Goal: Information Seeking & Learning: Learn about a topic

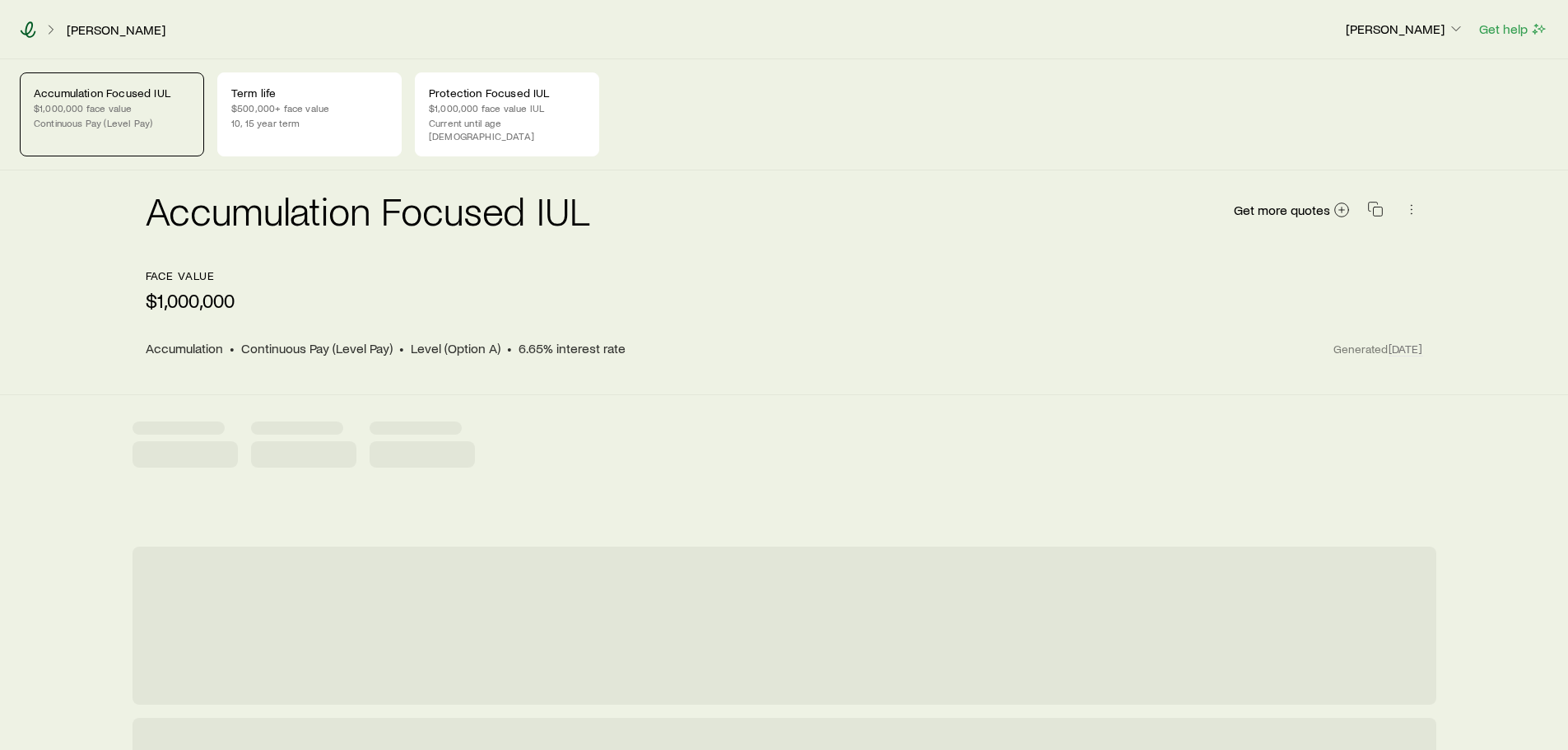
click at [31, 31] on icon at bounding box center [28, 29] width 16 height 17
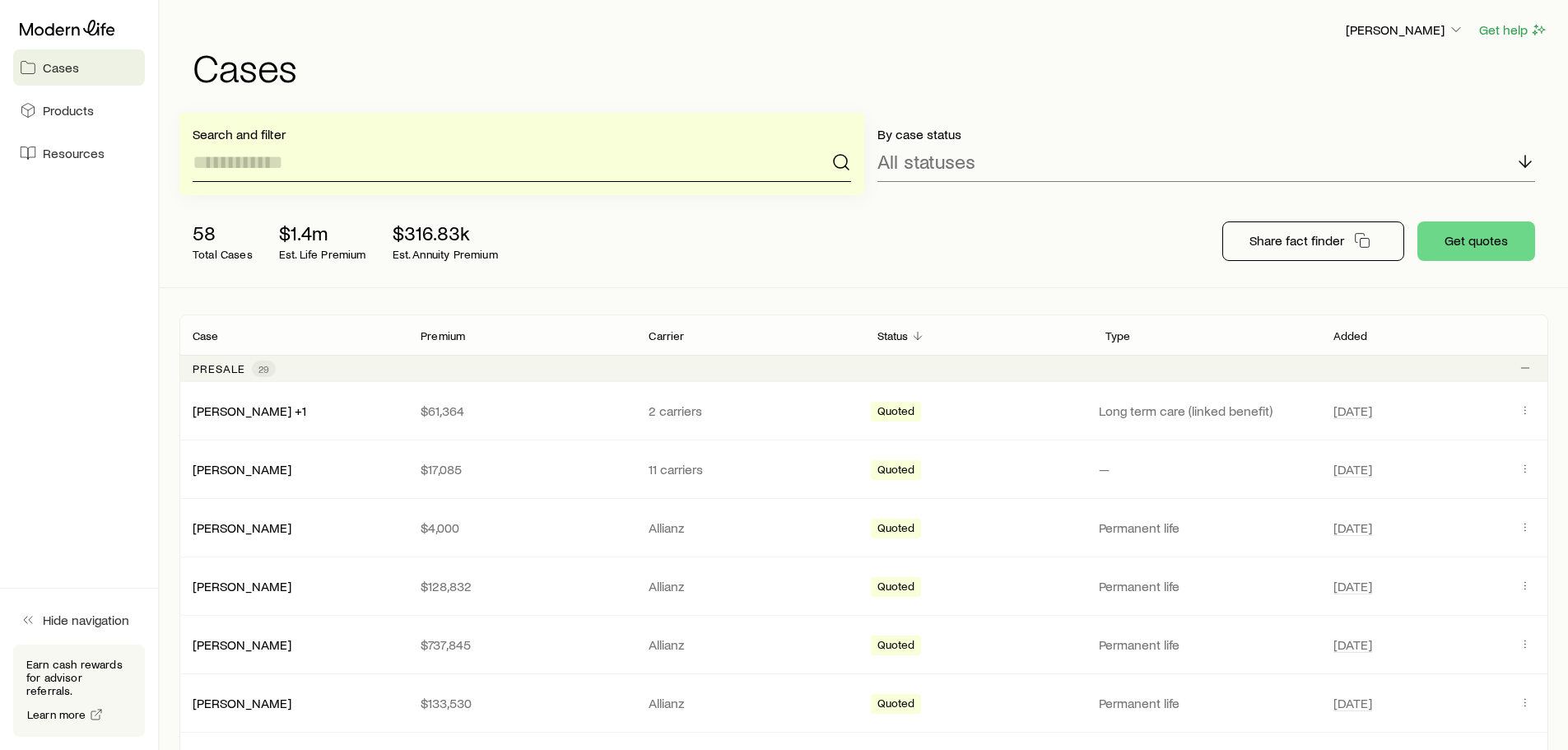
click at [230, 164] on input at bounding box center [521, 162] width 659 height 40
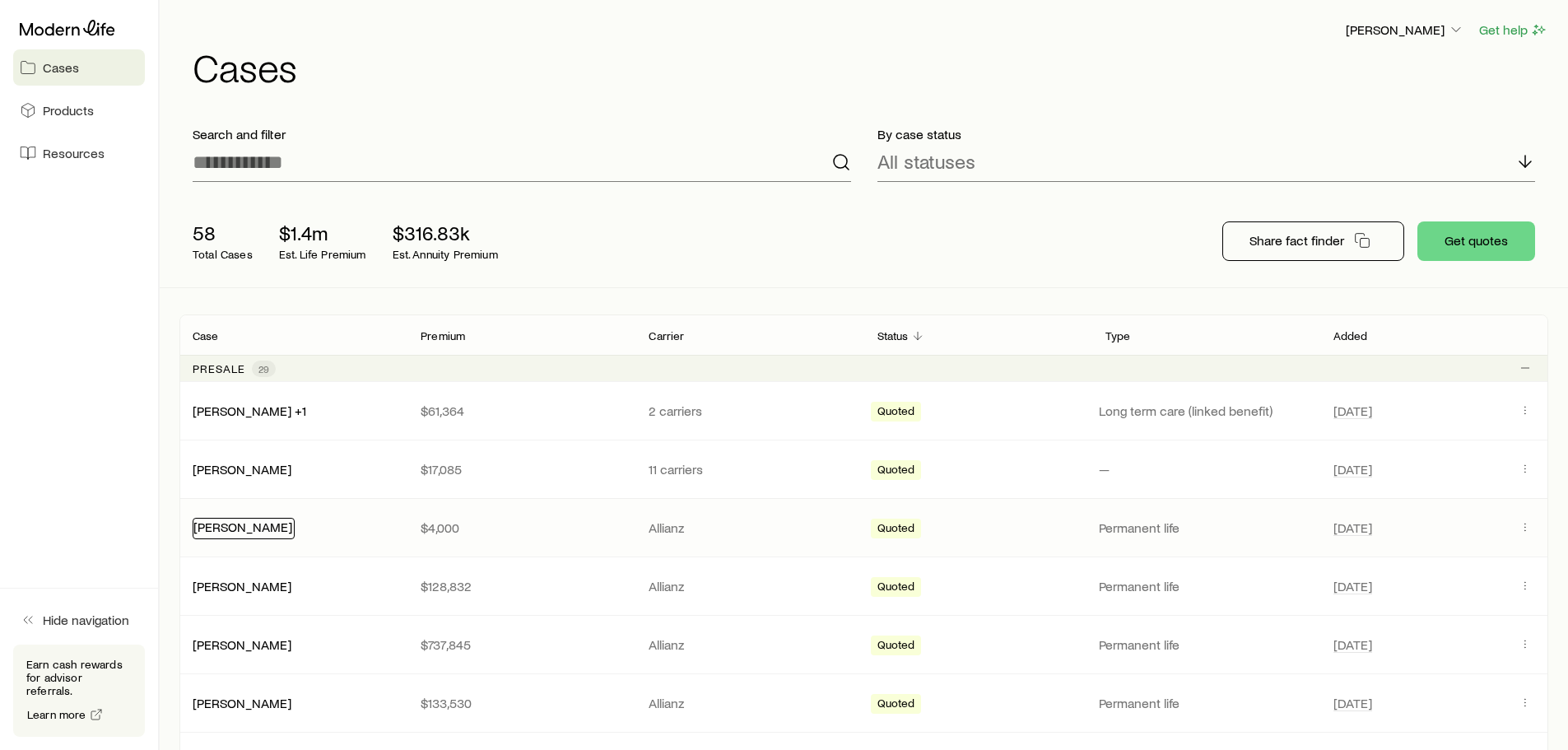
click at [273, 529] on link "[PERSON_NAME]" at bounding box center [243, 527] width 99 height 16
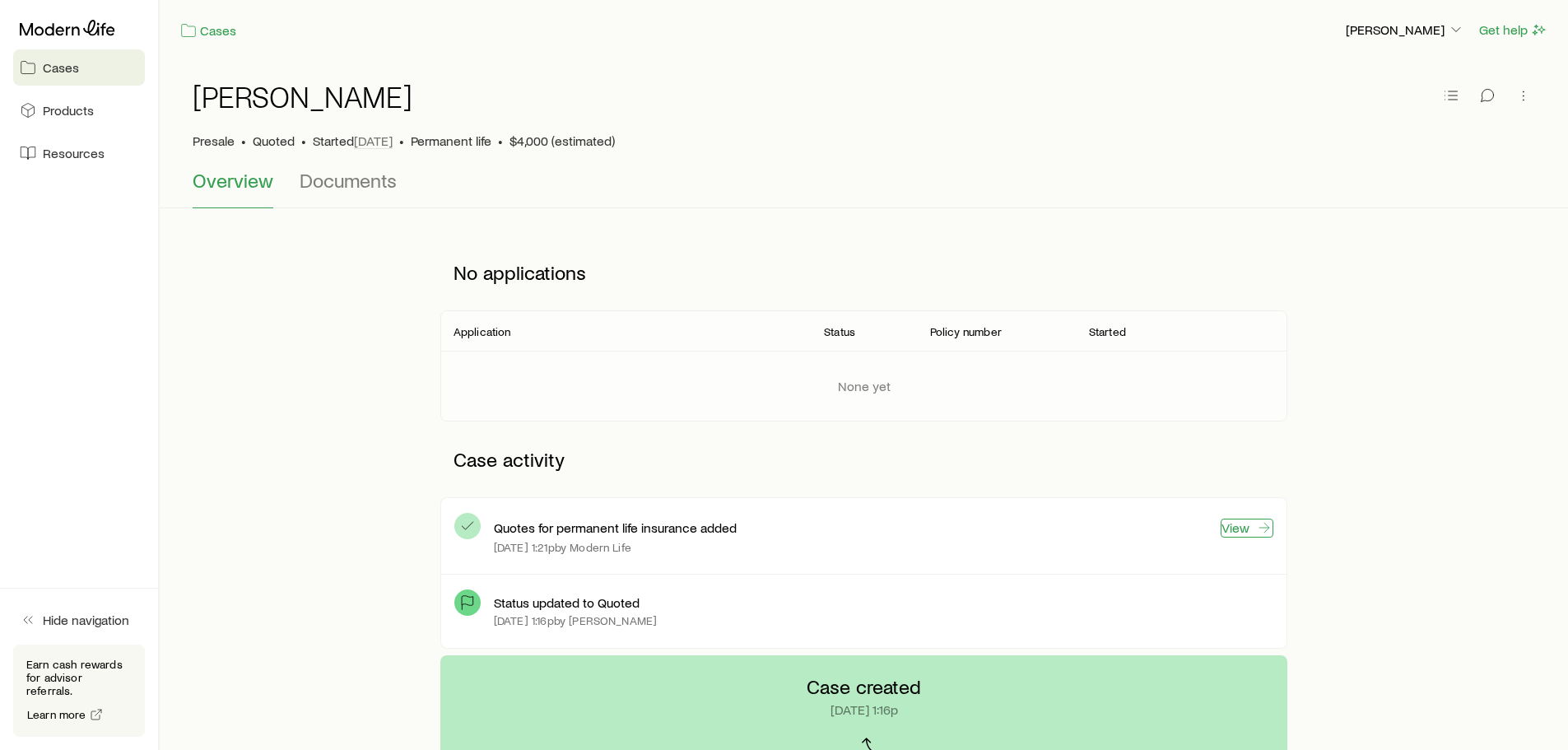
click at [1235, 529] on link "View" at bounding box center [1247, 528] width 53 height 19
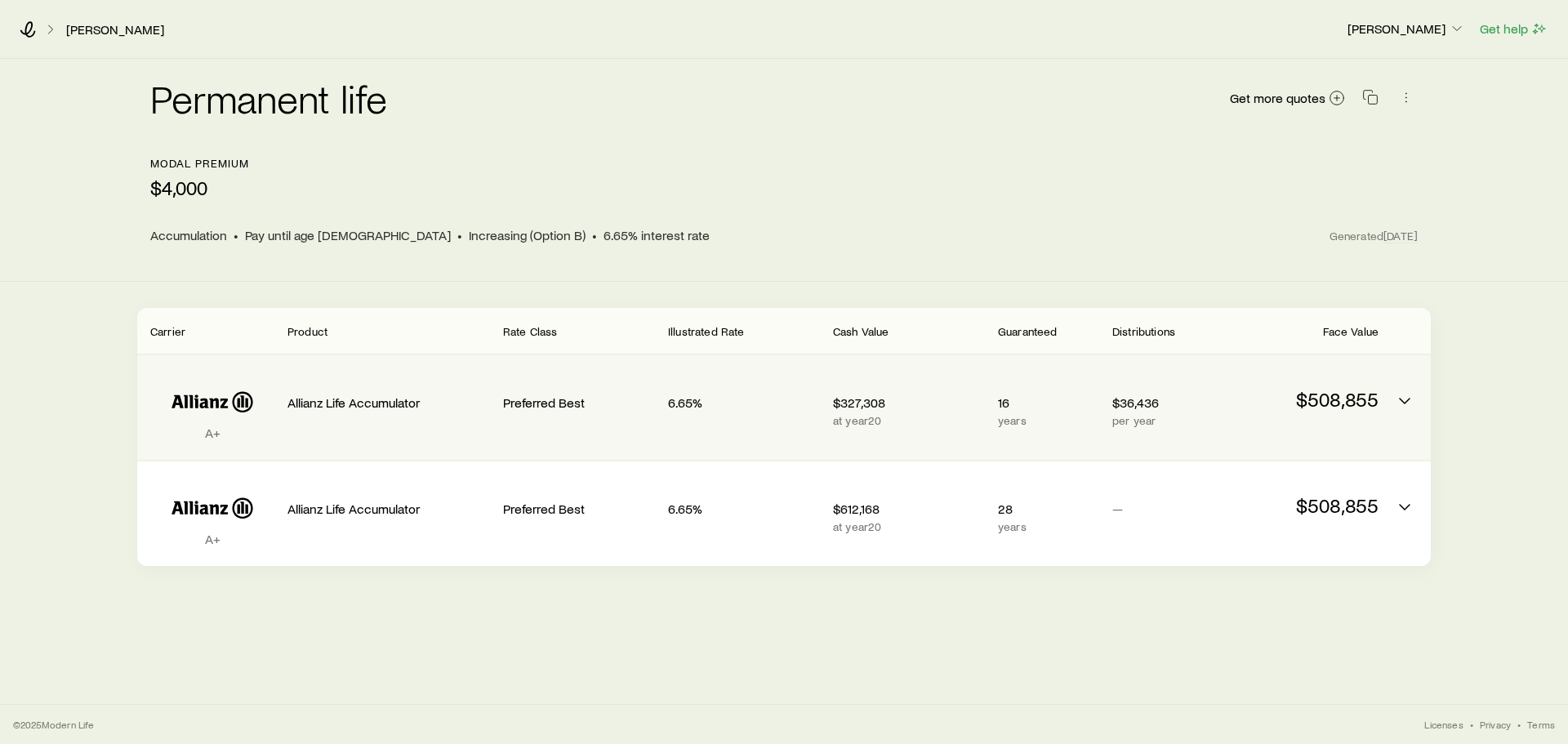
click at [1381, 398] on div "A+ Allianz Life Accumulator Preferred Best 6.65% $327,308 at year 20 16 years $…" at bounding box center [784, 407] width 1294 height 104
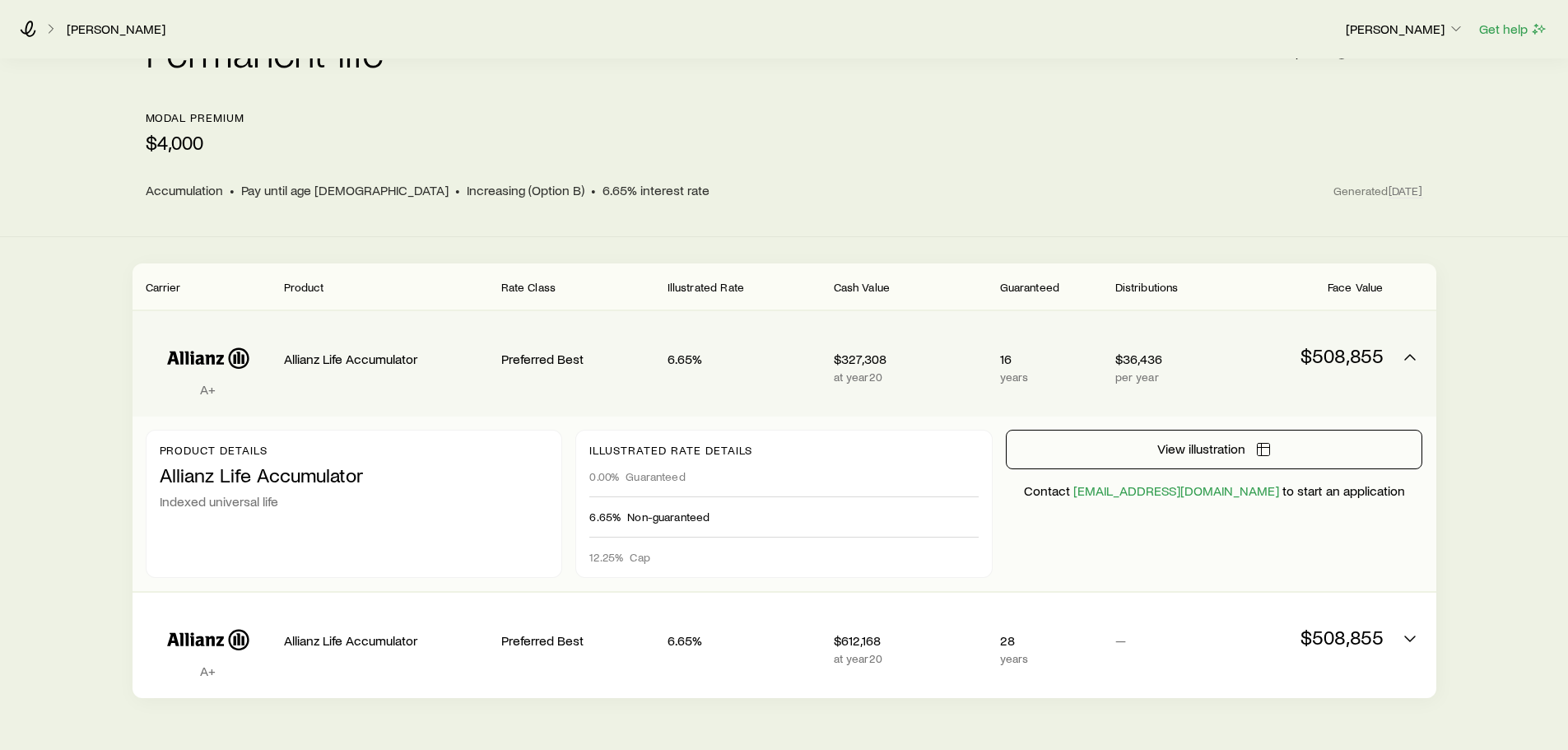
scroll to position [88, 0]
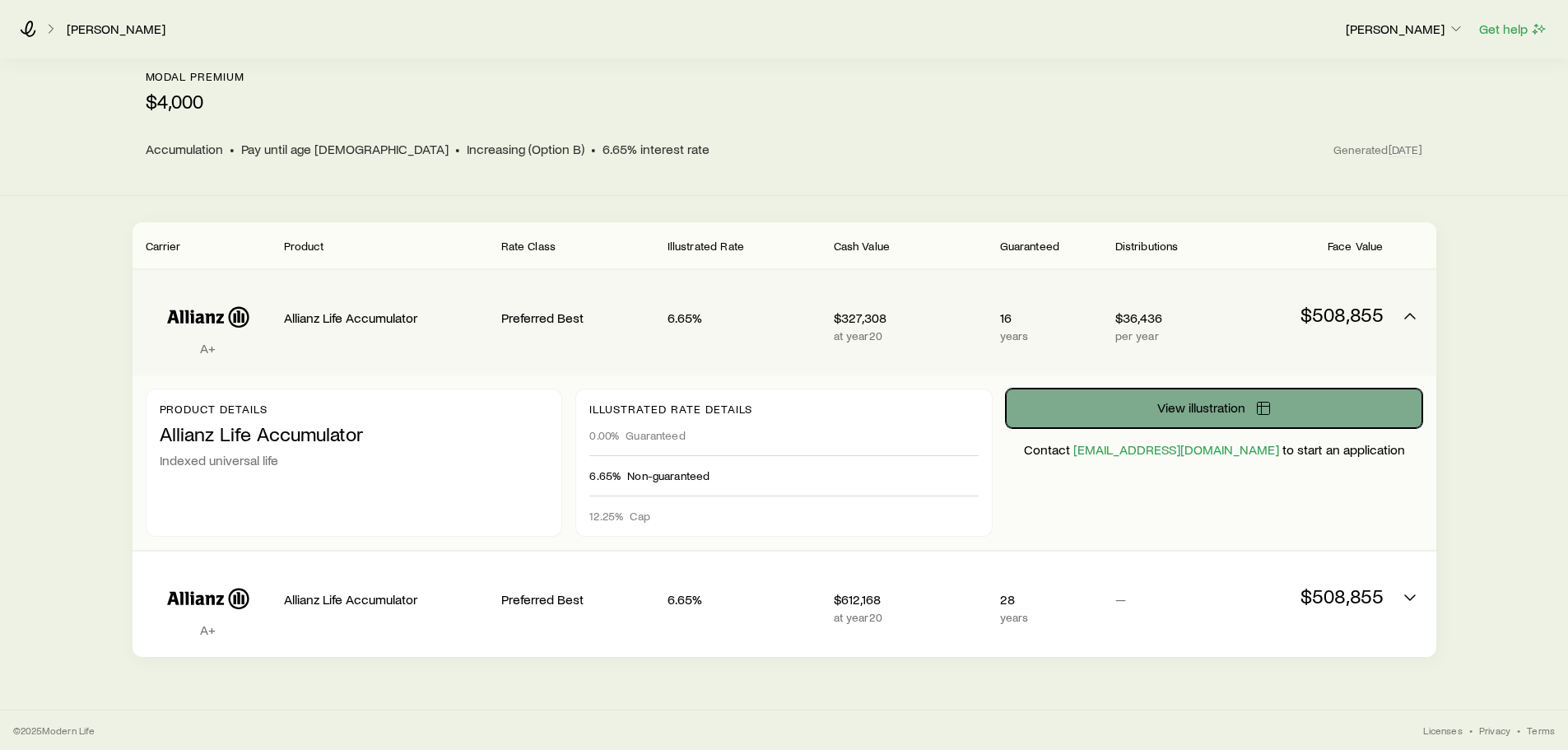
click at [1227, 407] on span "View illustration" at bounding box center [1202, 408] width 88 height 13
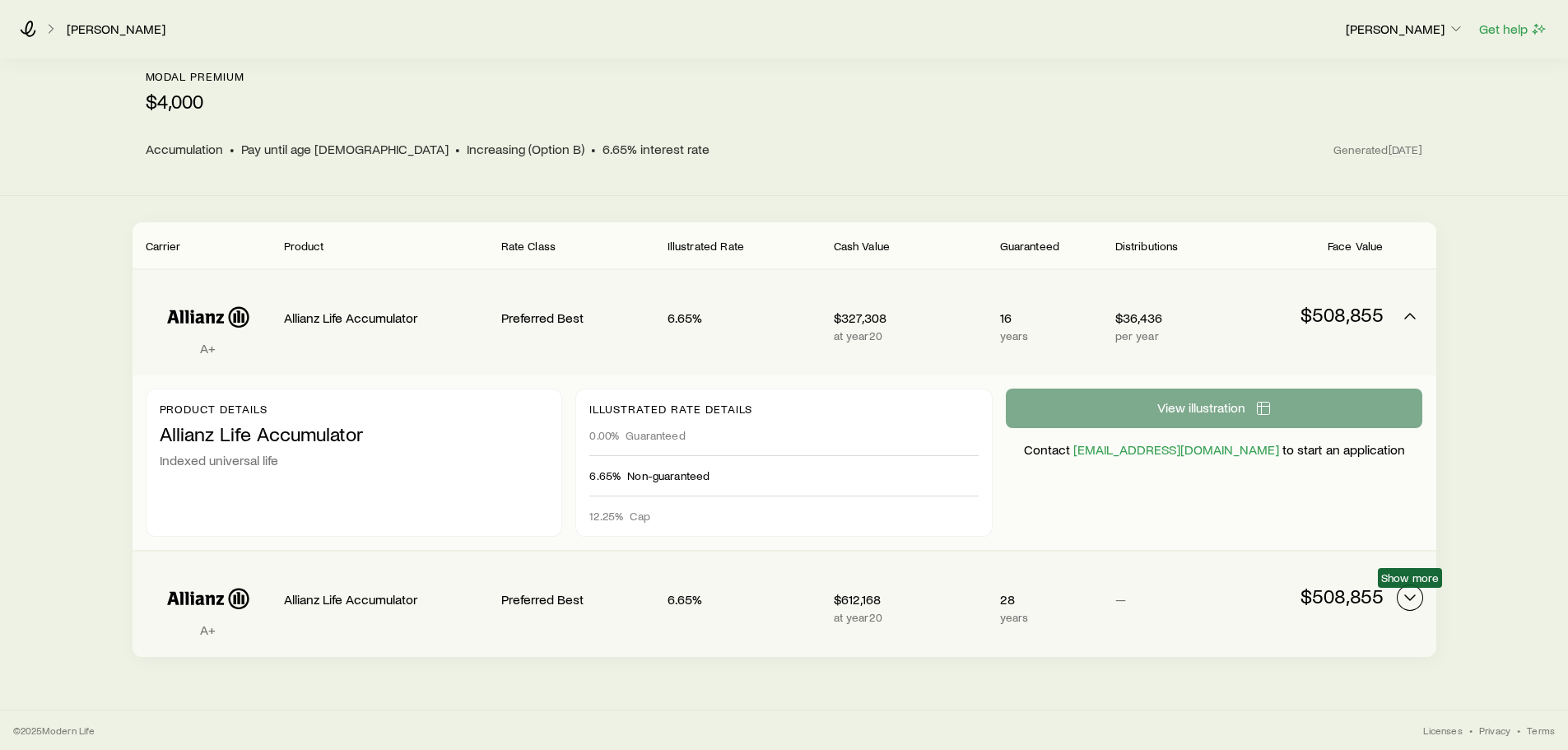
click at [1408, 594] on icon "Permanent quotes" at bounding box center [1410, 598] width 19 height 19
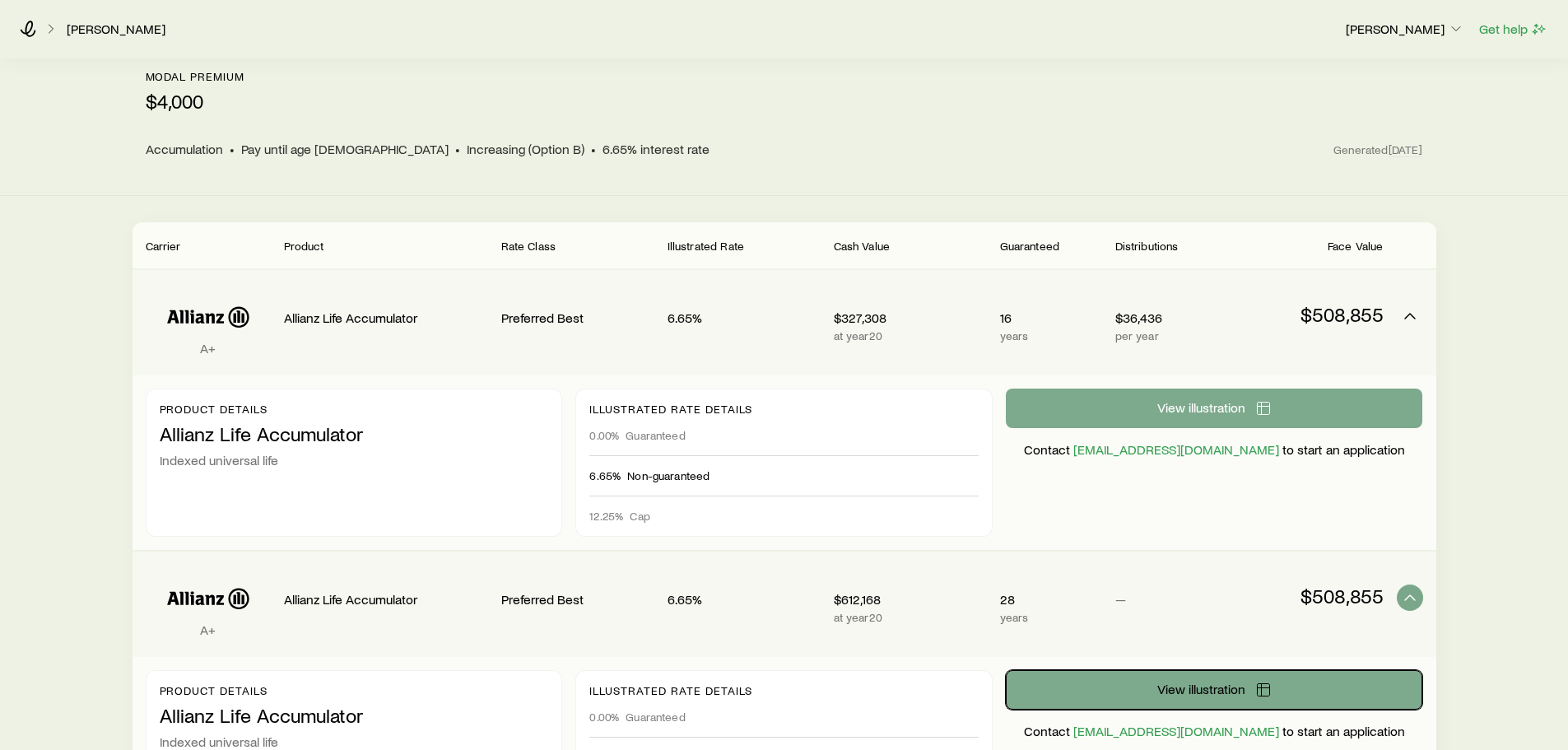
click at [1268, 688] on icon "Permanent quotes" at bounding box center [1264, 690] width 17 height 17
click at [1429, 32] on p "[PERSON_NAME]" at bounding box center [1405, 28] width 118 height 17
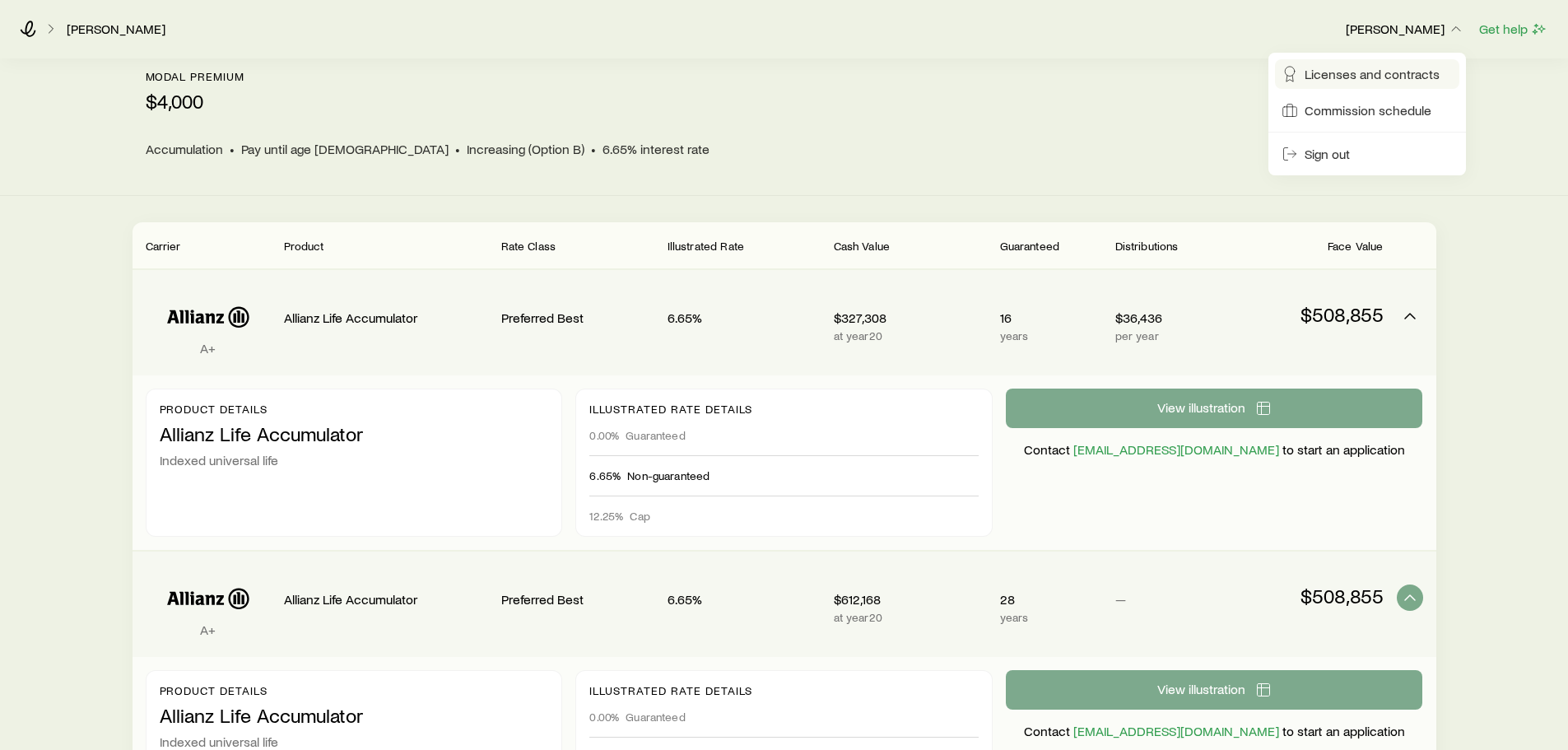
click at [1403, 75] on span "Licenses and contracts" at bounding box center [1372, 74] width 135 height 17
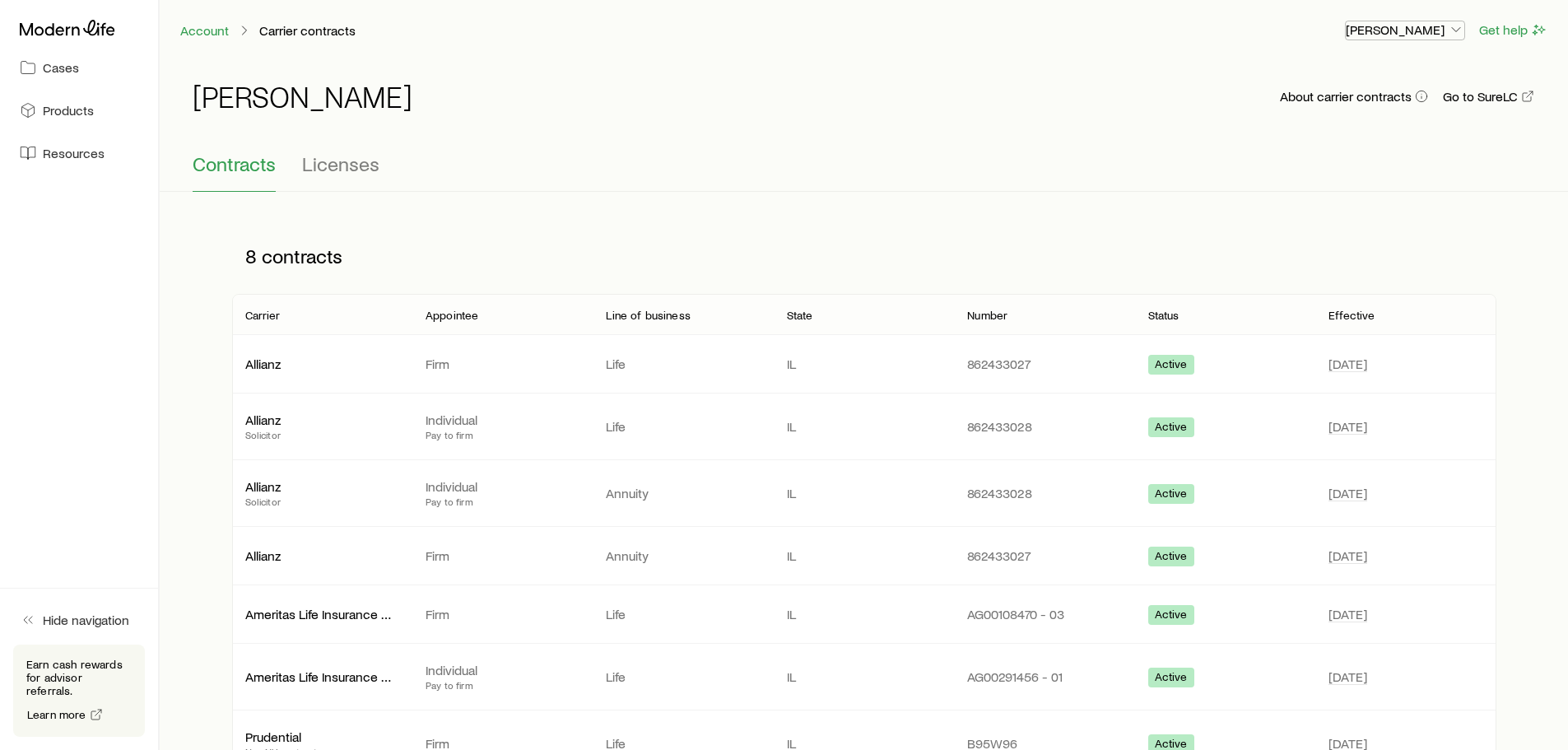
click at [1379, 31] on p "[PERSON_NAME]" at bounding box center [1405, 29] width 118 height 17
click at [192, 31] on link "Account" at bounding box center [205, 31] width 50 height 16
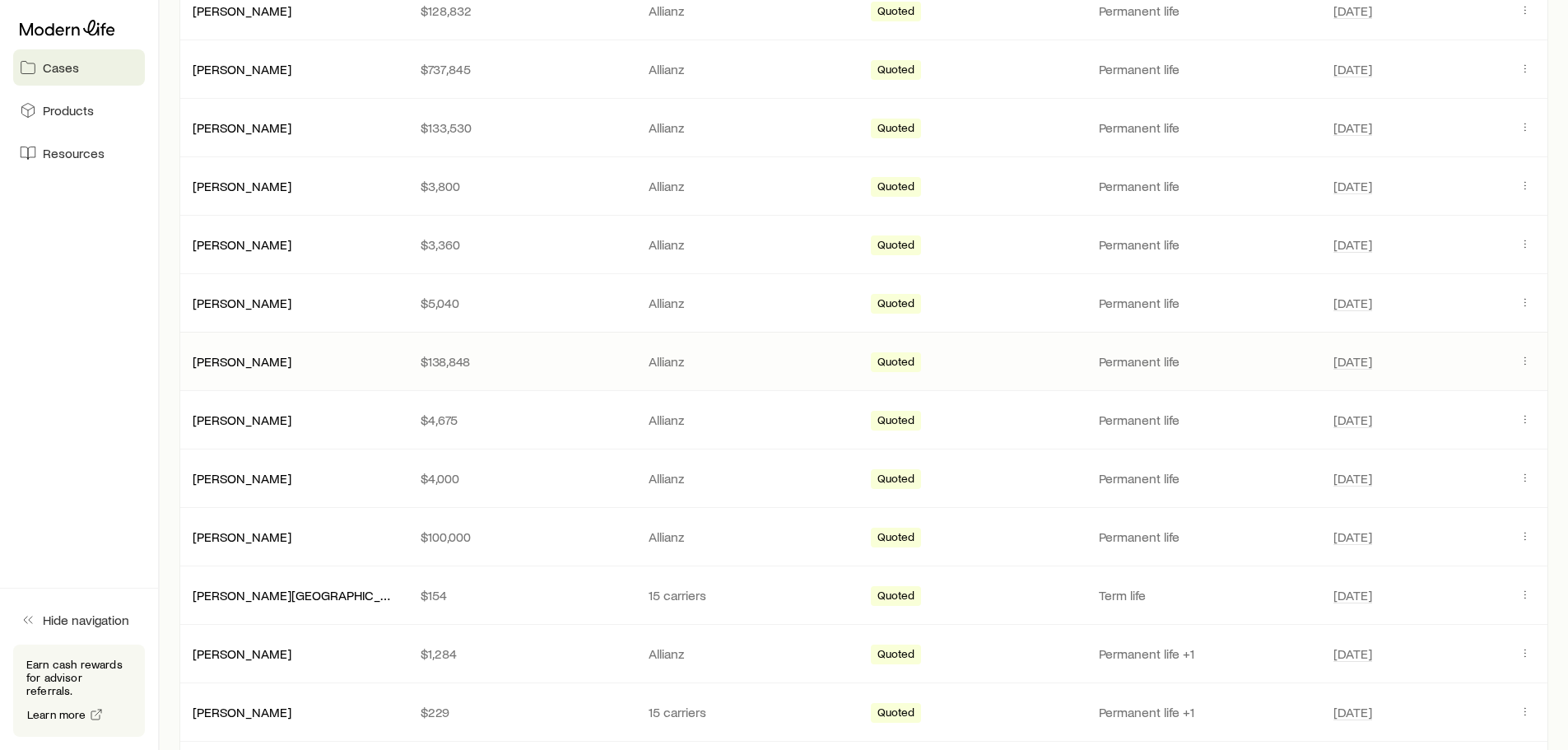
scroll to position [576, 0]
click at [1526, 478] on icon "Client cases" at bounding box center [1525, 476] width 13 height 13
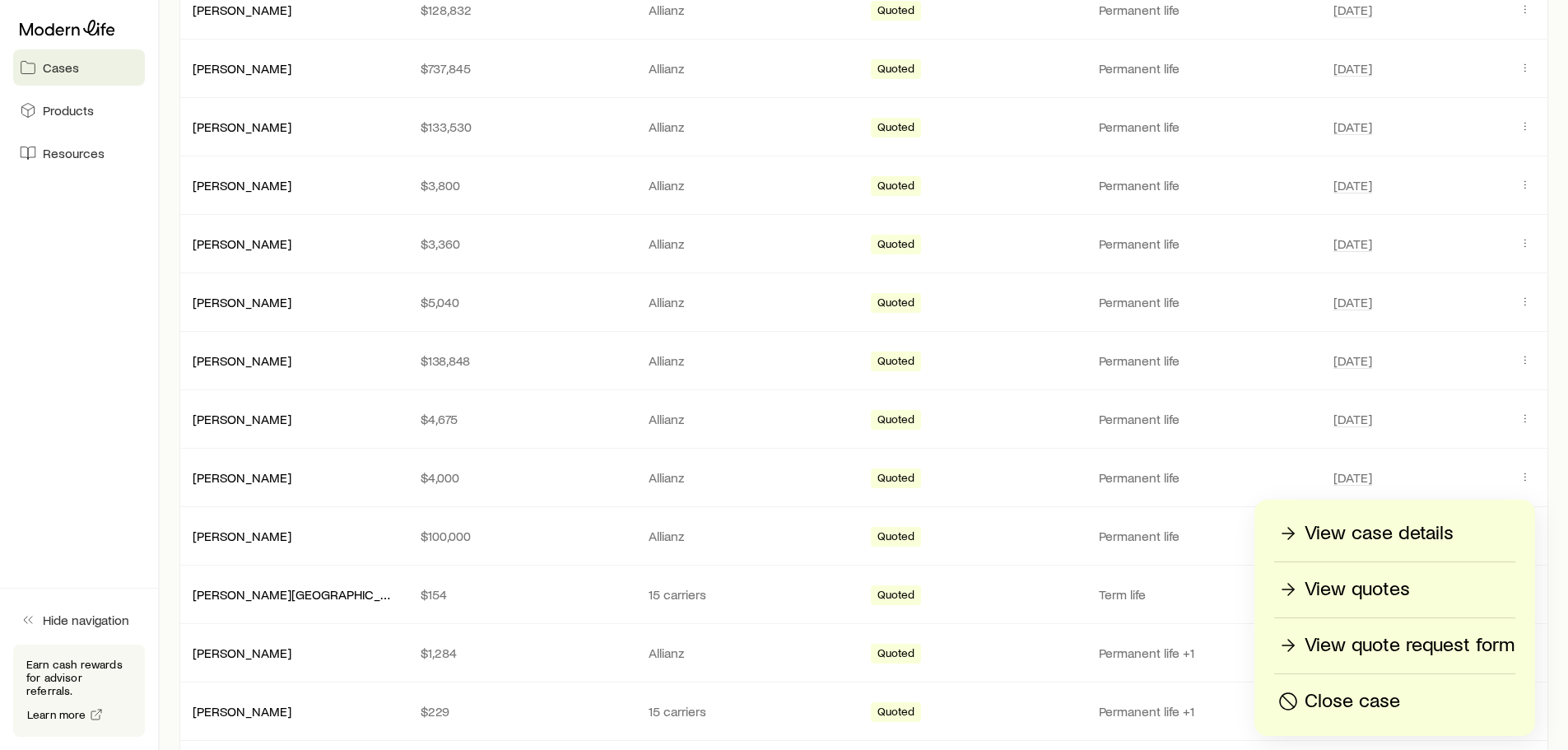
click at [1378, 587] on p "View quotes" at bounding box center [1357, 589] width 105 height 26
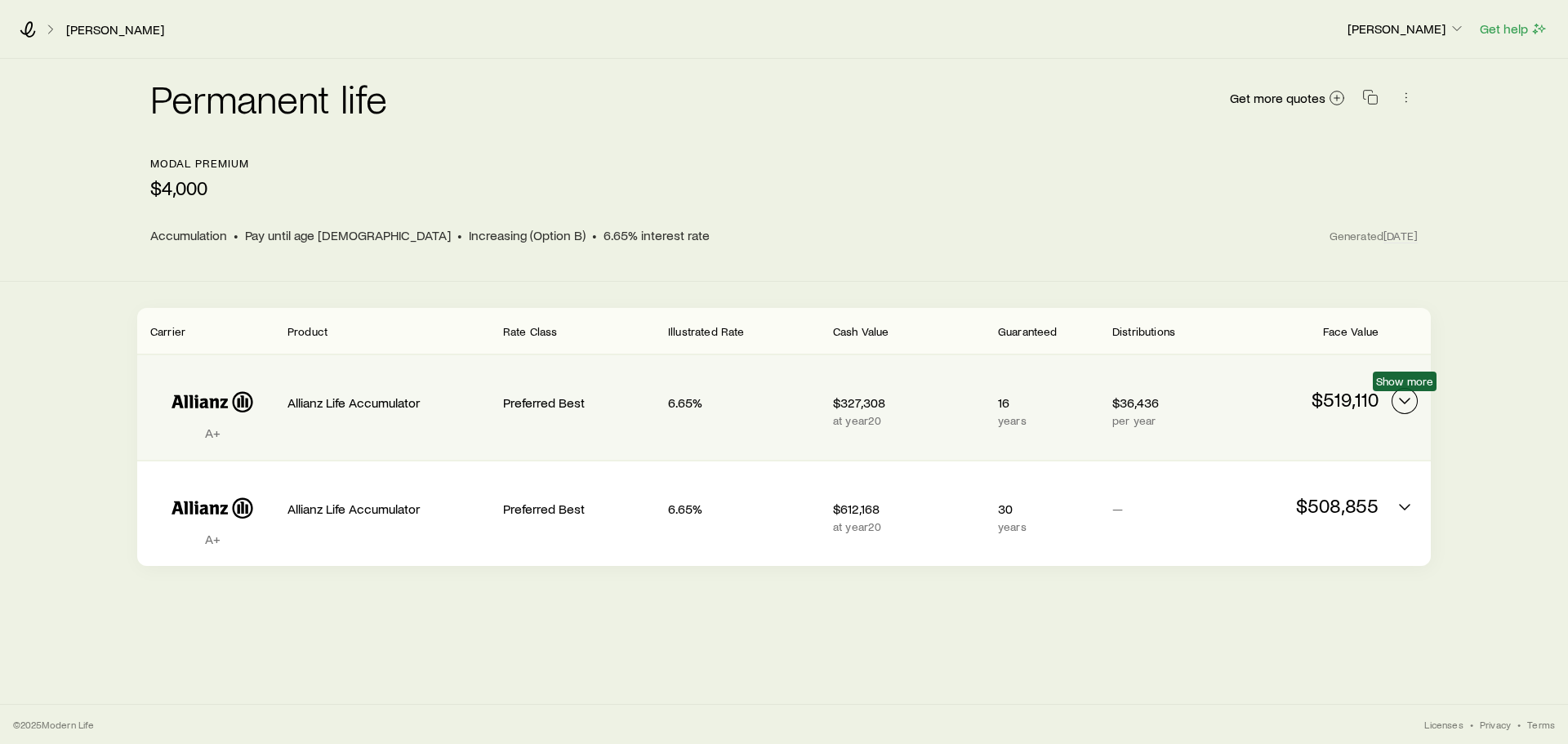
click at [1404, 400] on icon "Permanent quotes" at bounding box center [1405, 401] width 19 height 19
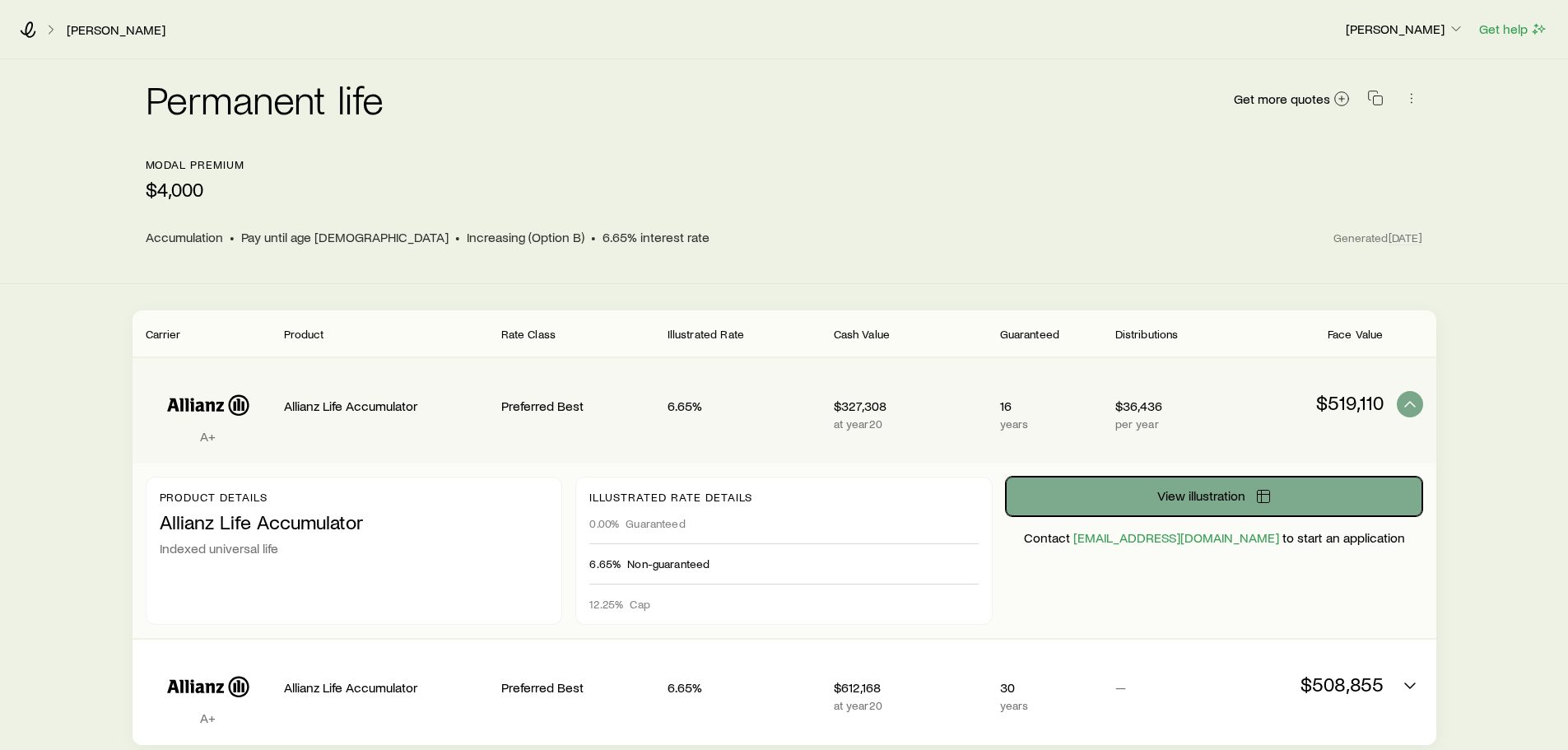
click at [1212, 501] on span "View illustration" at bounding box center [1202, 496] width 88 height 13
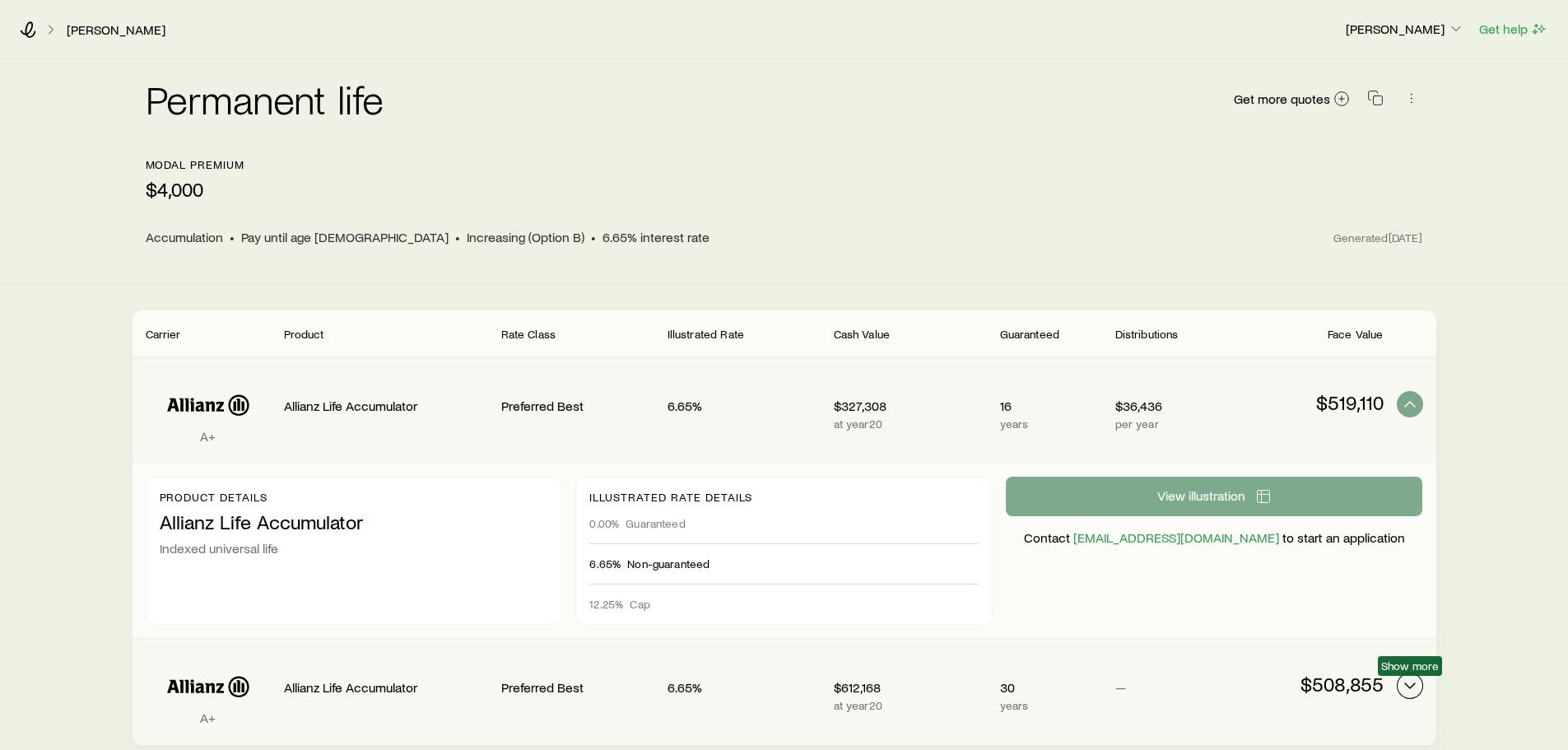
click at [1417, 686] on icon "Permanent quotes" at bounding box center [1410, 686] width 19 height 19
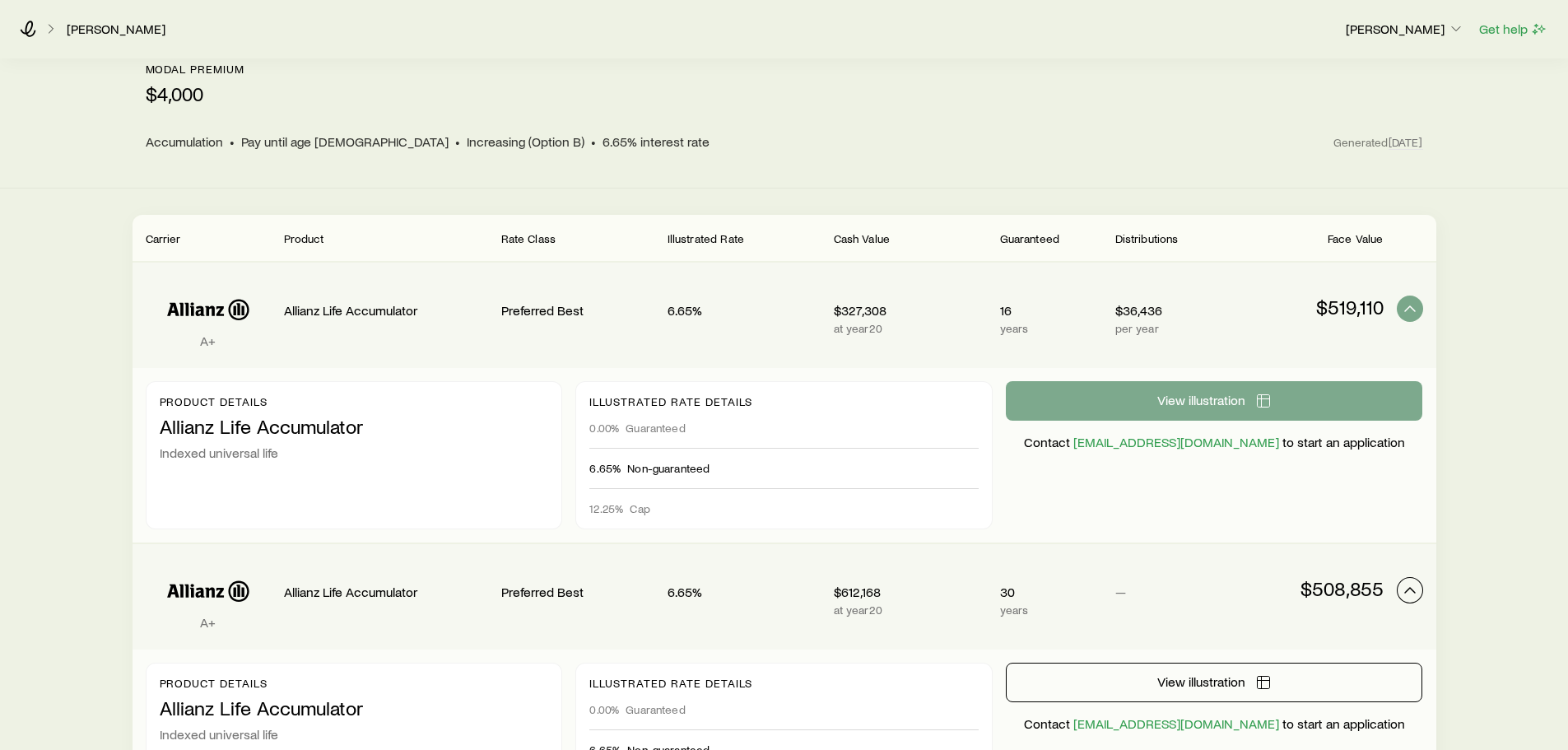
scroll to position [247, 0]
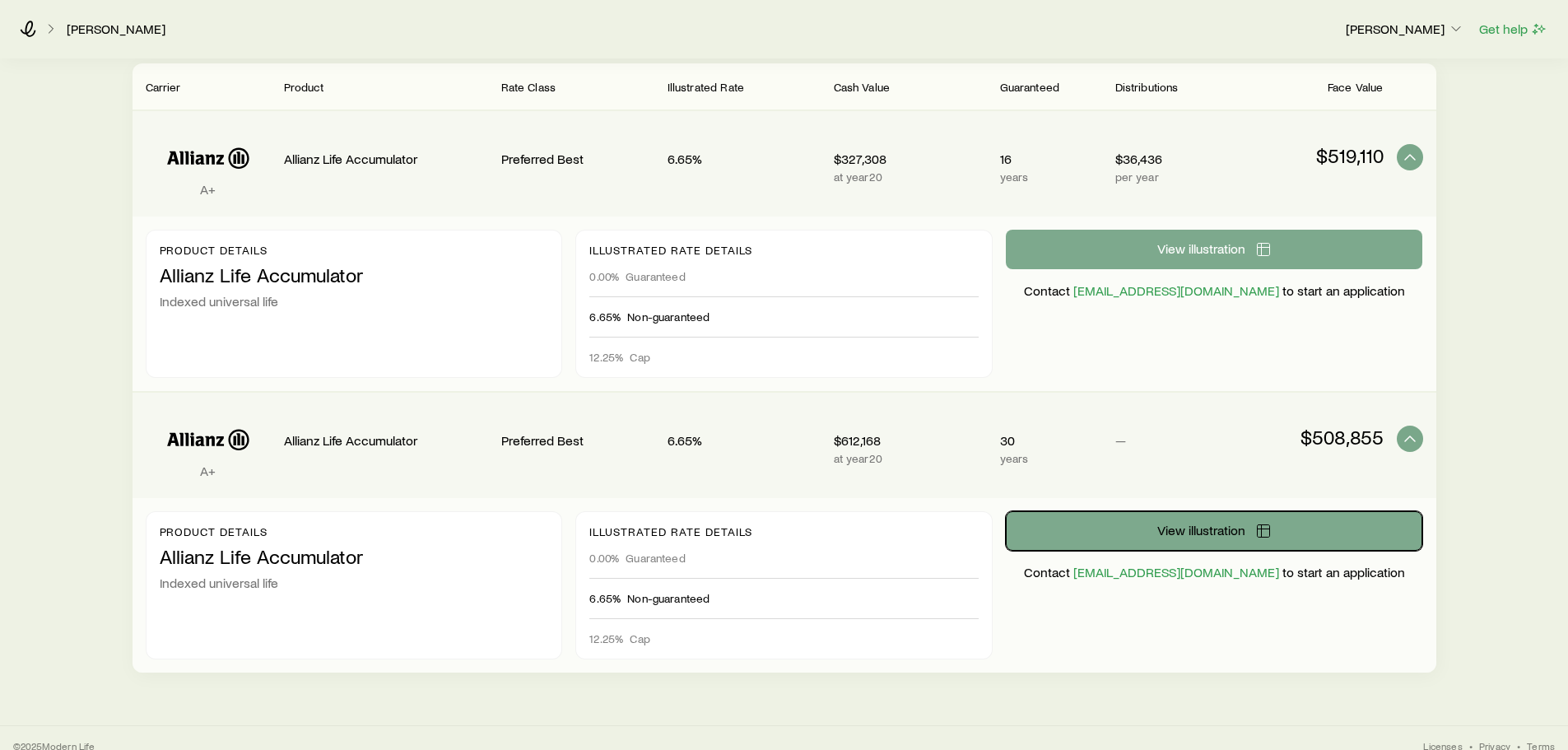
click at [1259, 530] on icon "Permanent quotes" at bounding box center [1264, 531] width 17 height 17
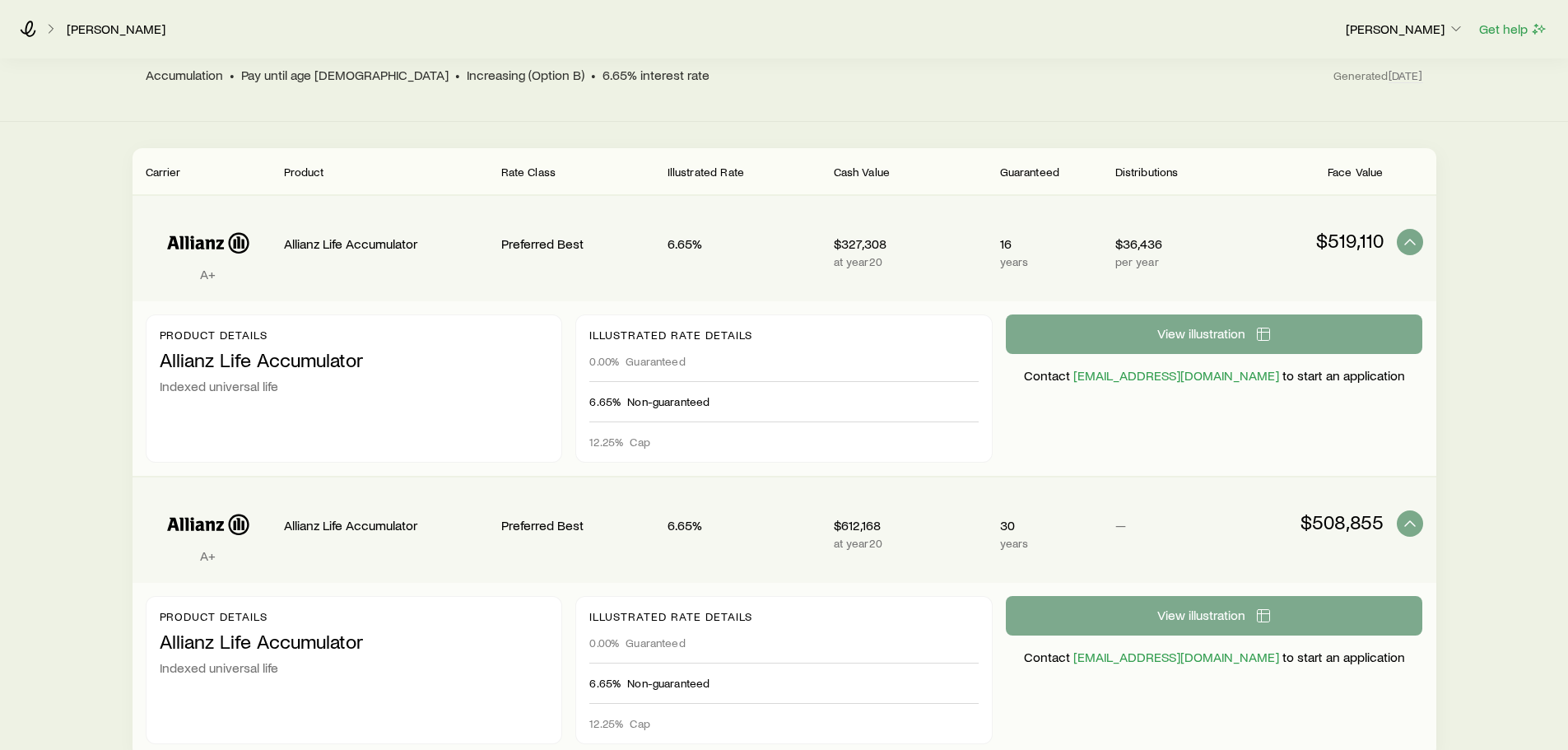
scroll to position [0, 0]
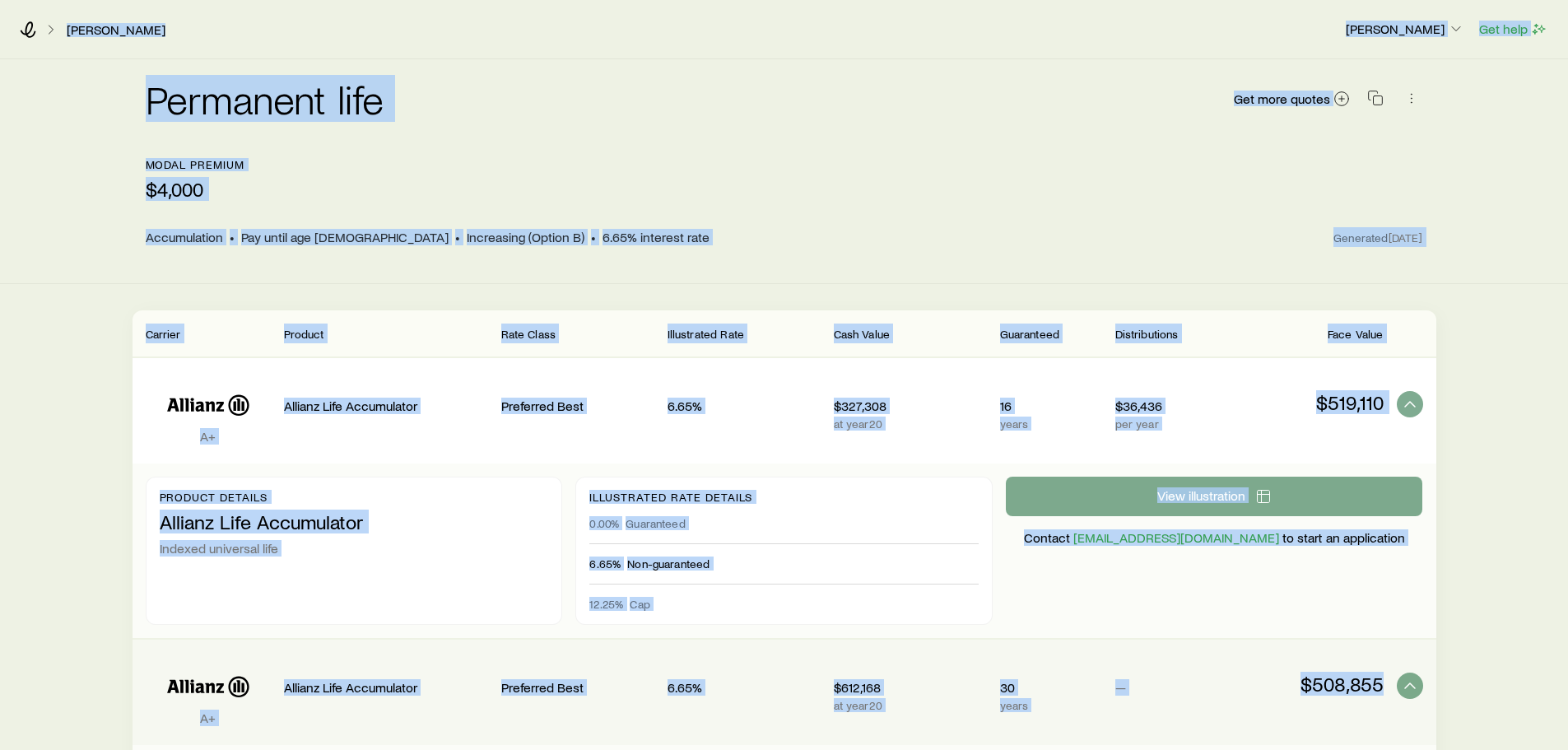
drag, startPoint x: 59, startPoint y: 8, endPoint x: 1452, endPoint y: 688, distance: 1550.1
click at [1452, 688] on div "[PERSON_NAME] [PERSON_NAME] Get help Permanent life Get more quotes modal premi…" at bounding box center [784, 506] width 1568 height 1013
copy div "[PERSON_NAME] [PERSON_NAME] Get help Permanent life Get more quotes modal premi…"
click at [555, 103] on div "Permanent life Get more quotes" at bounding box center [784, 109] width 1278 height 59
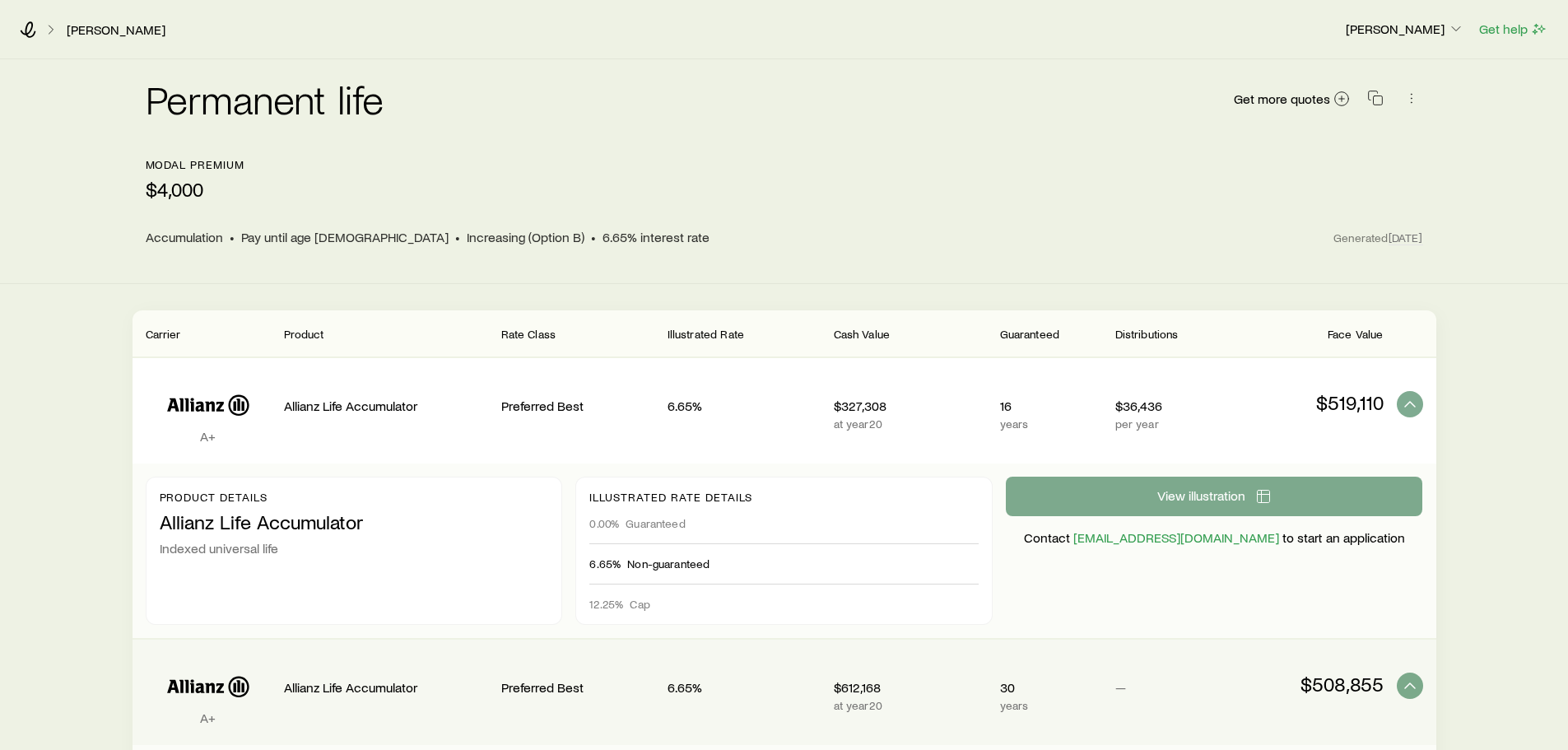
click at [50, 27] on icon at bounding box center [51, 29] width 17 height 17
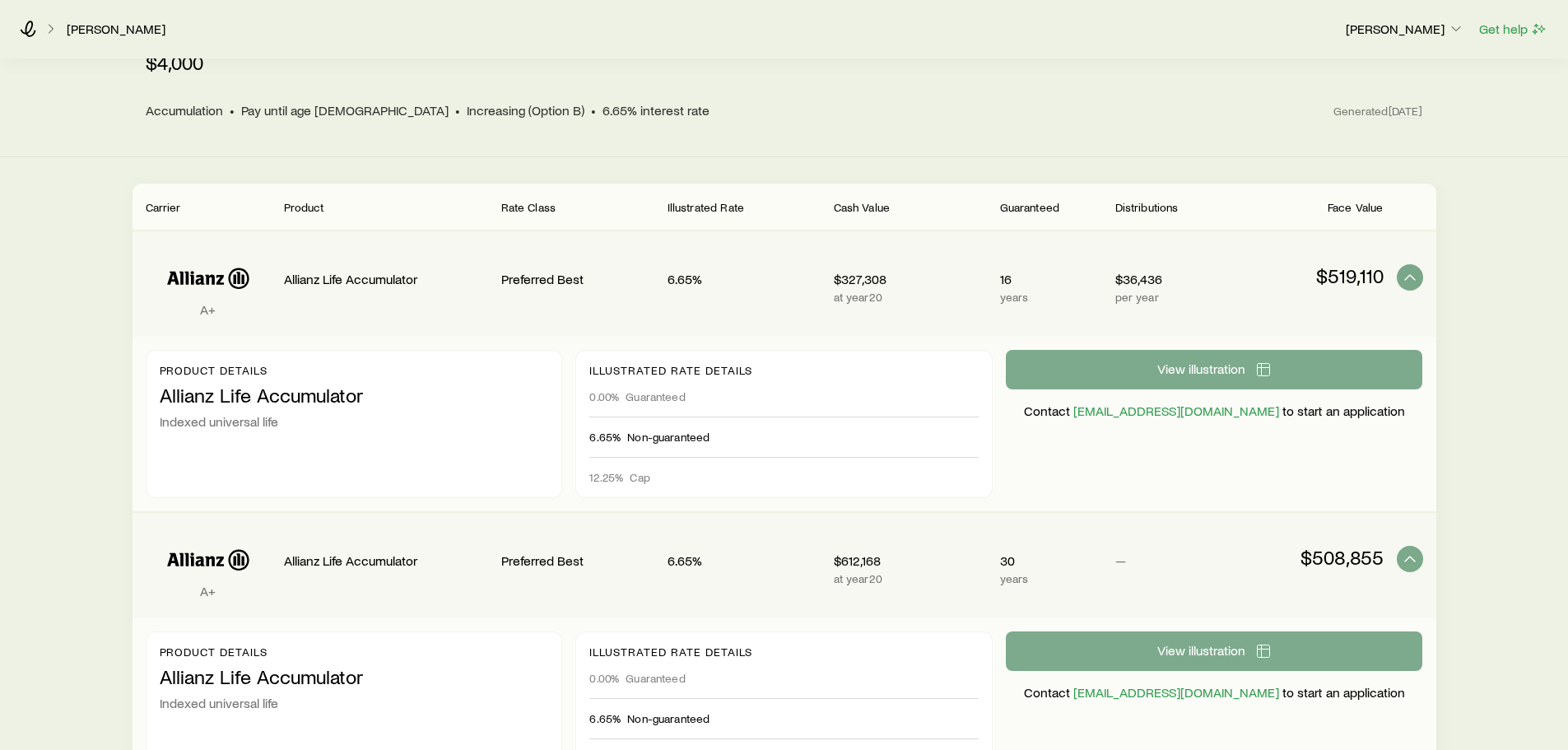
scroll to position [247, 0]
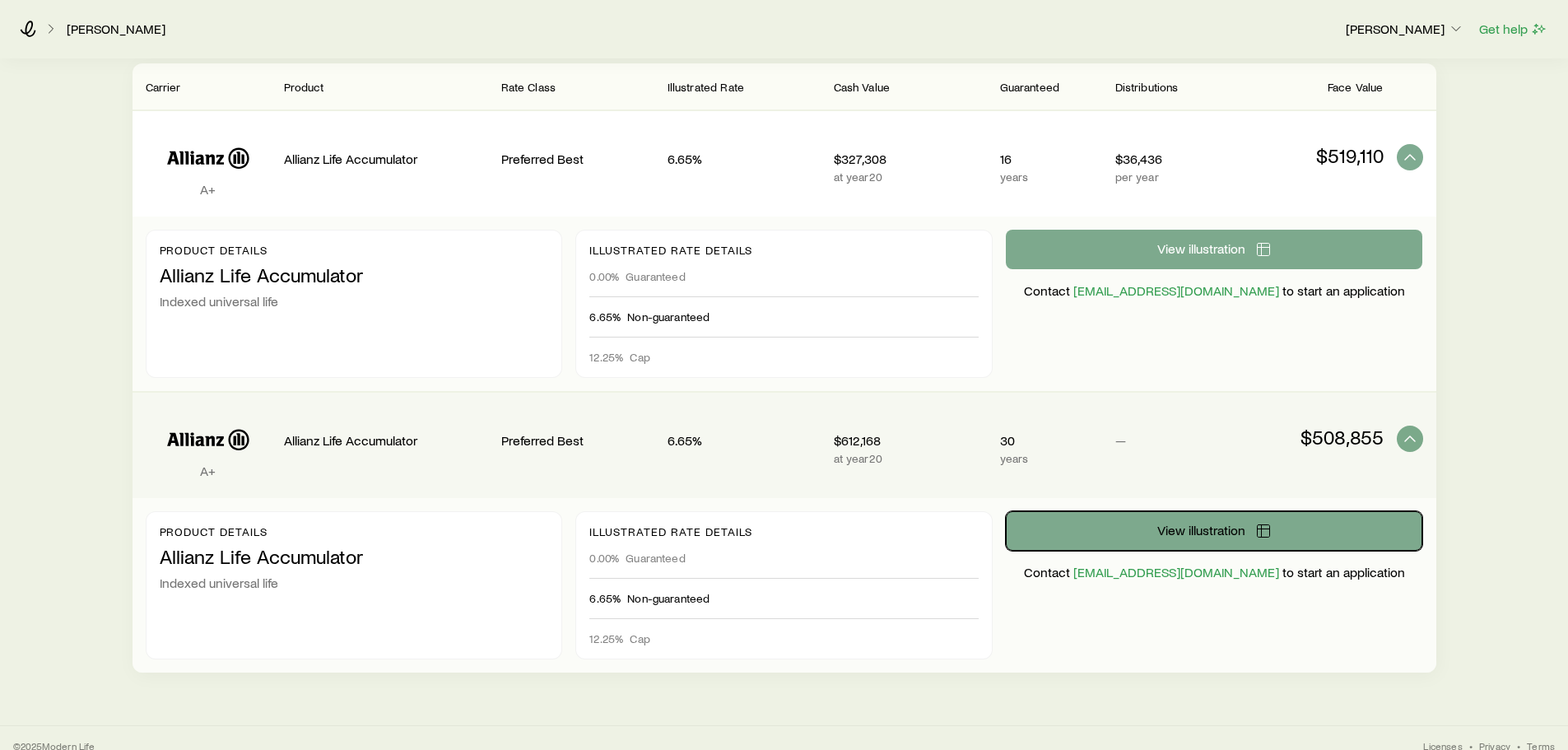
click at [1221, 531] on span "View illustration" at bounding box center [1202, 530] width 88 height 13
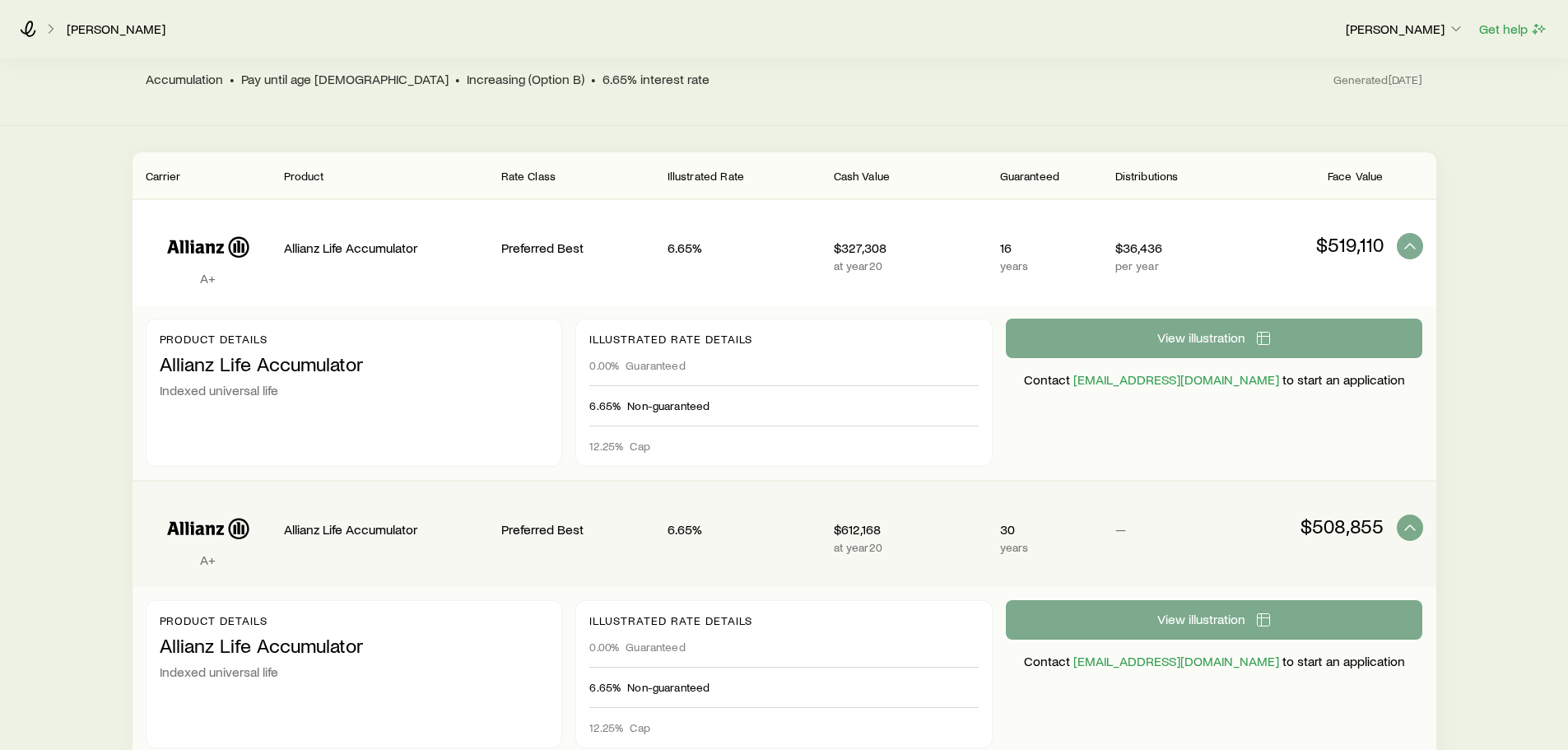
scroll to position [0, 0]
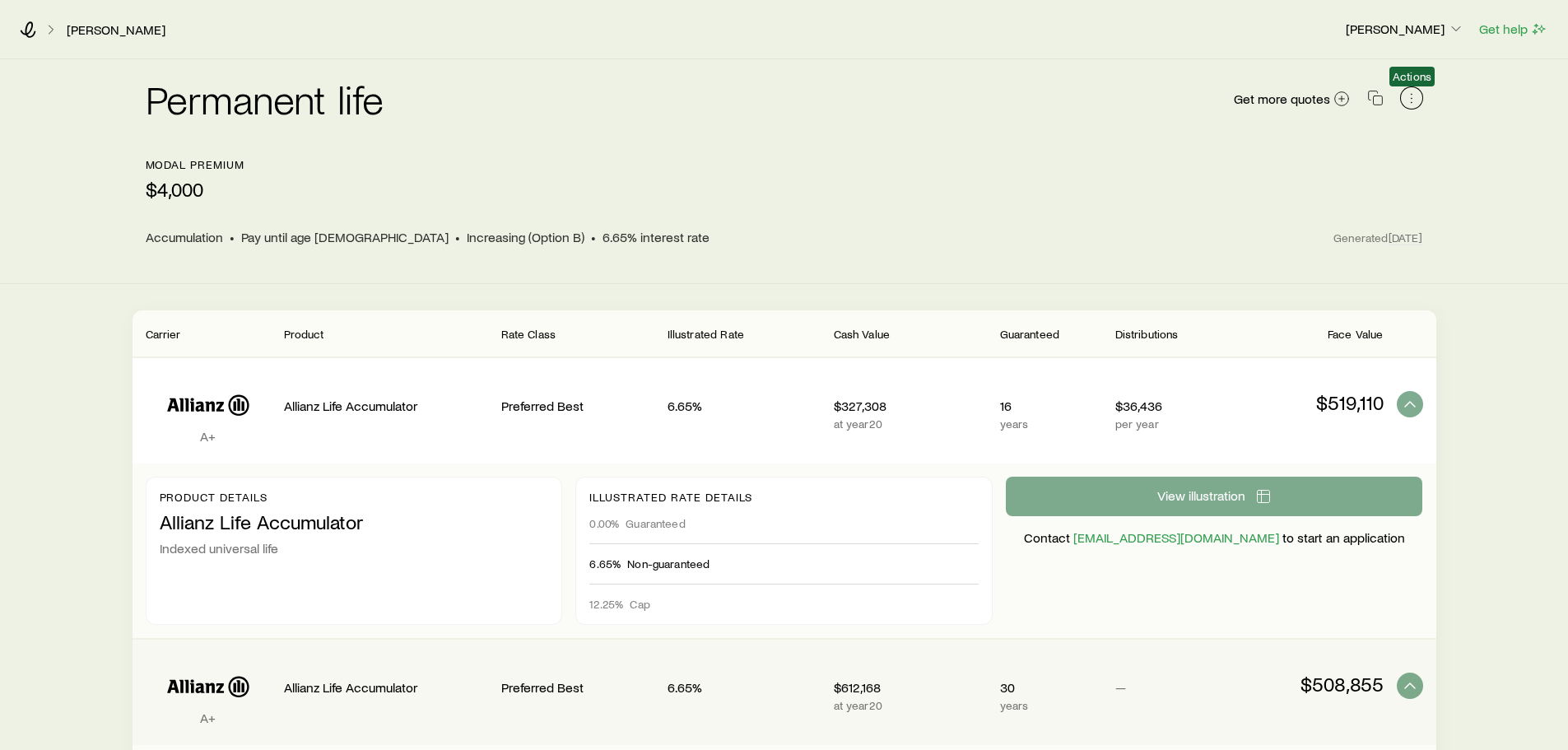
click at [1409, 98] on icon "button" at bounding box center [1412, 98] width 17 height 17
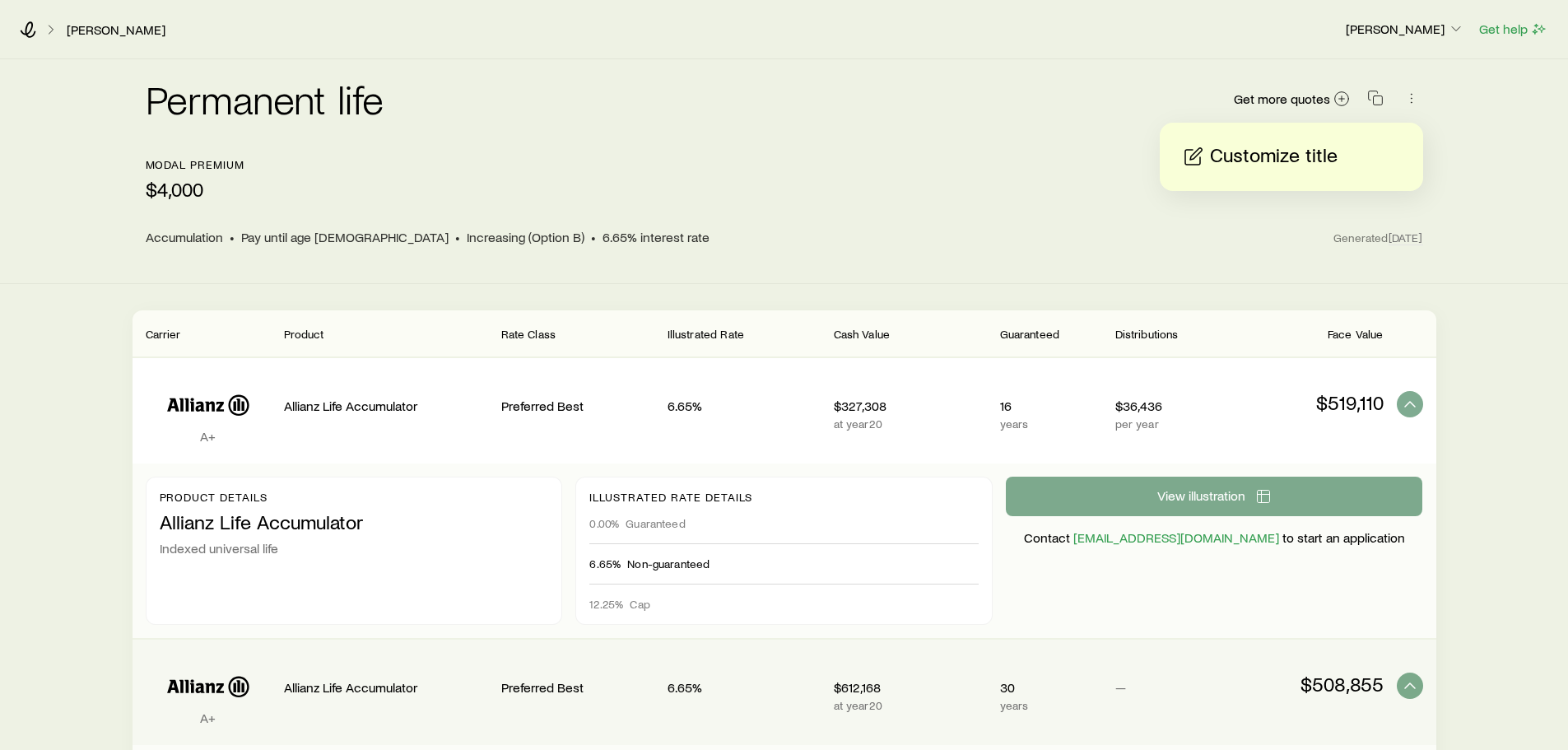
click at [1296, 158] on p "Customize title" at bounding box center [1273, 156] width 128 height 26
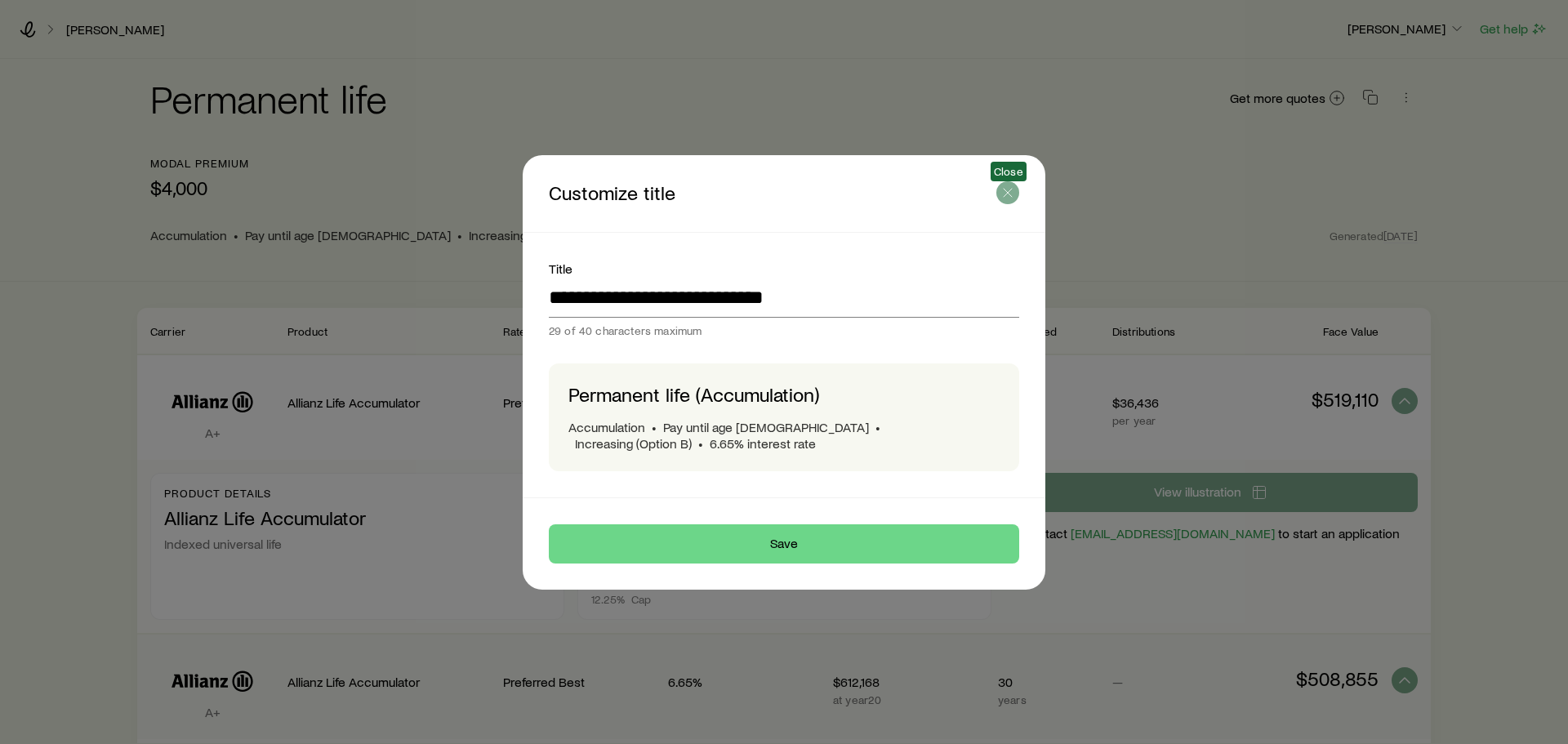
click at [1008, 193] on icon "button" at bounding box center [1008, 193] width 17 height 17
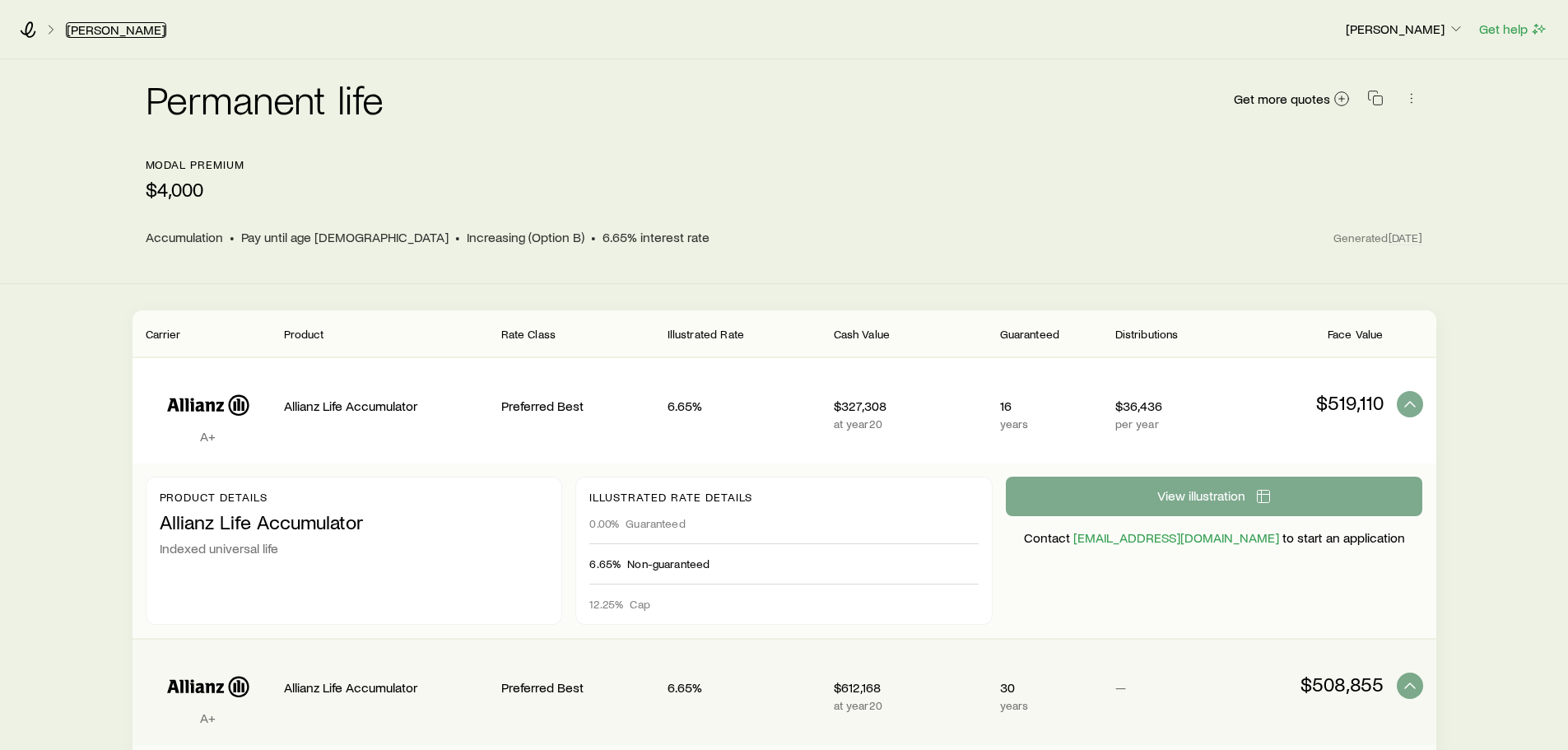
click at [105, 26] on link "[PERSON_NAME]" at bounding box center [116, 30] width 101 height 16
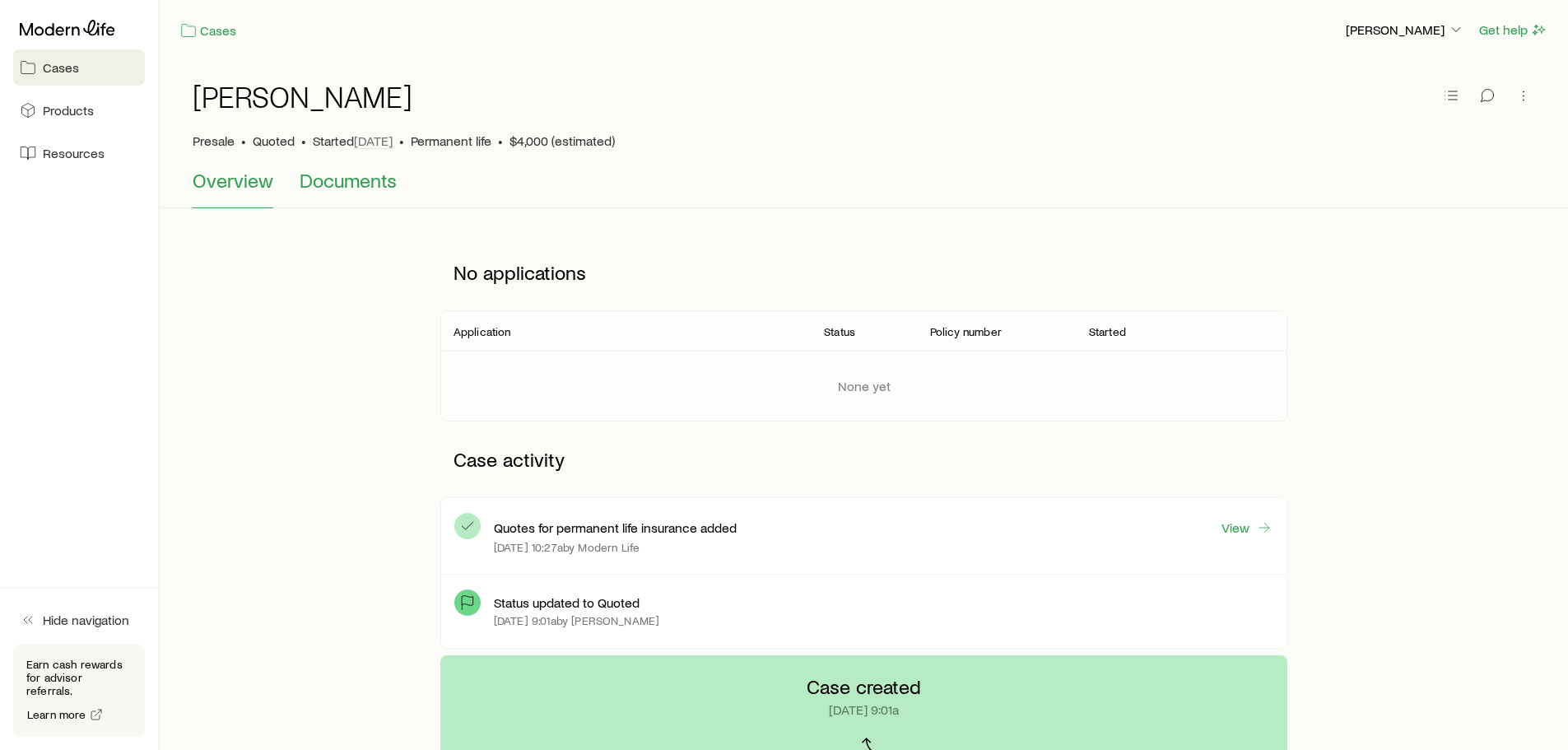
click at [352, 181] on span "Documents" at bounding box center [348, 180] width 97 height 23
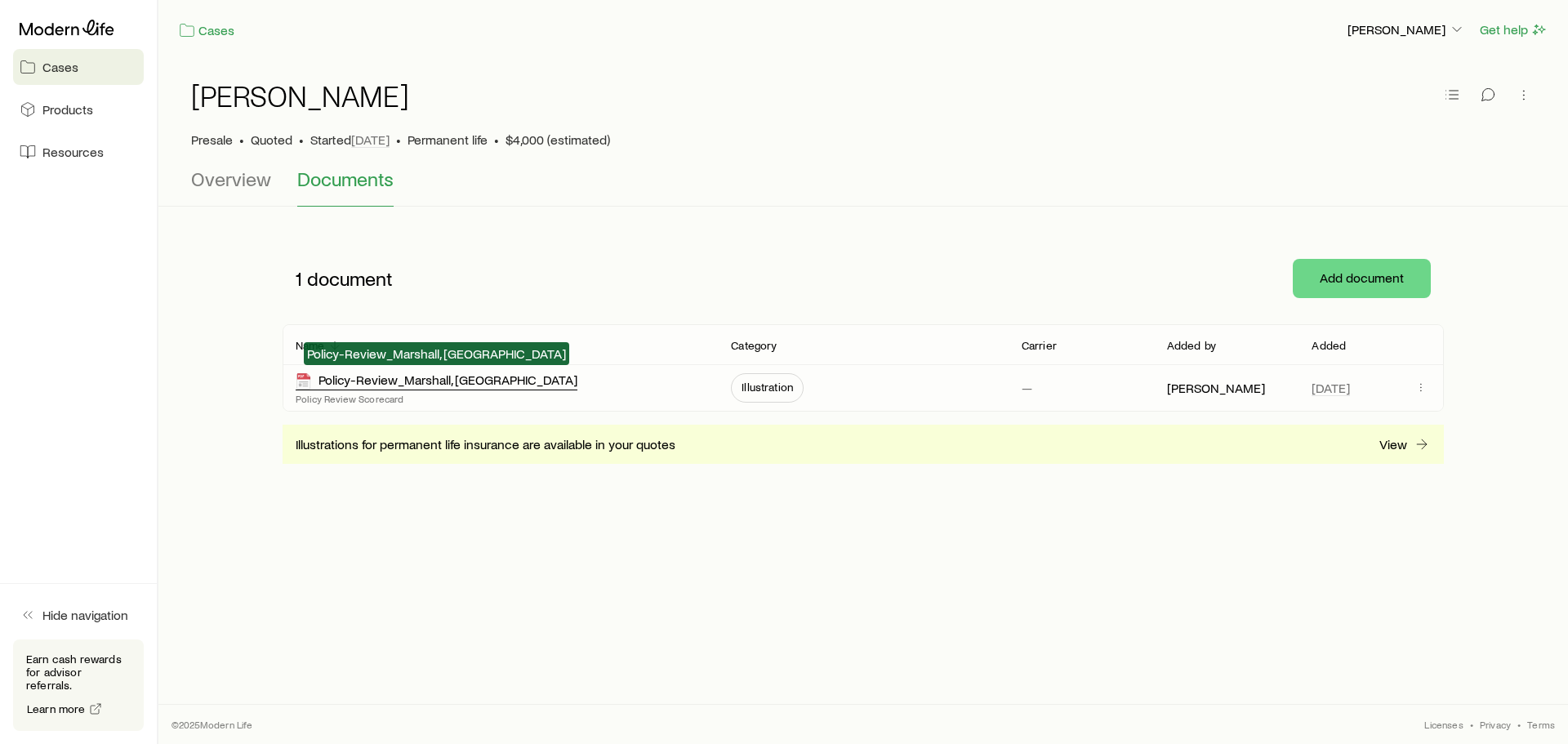
click at [452, 383] on div "Policy-Review_Marshall, [GEOGRAPHIC_DATA]" at bounding box center [437, 381] width 282 height 18
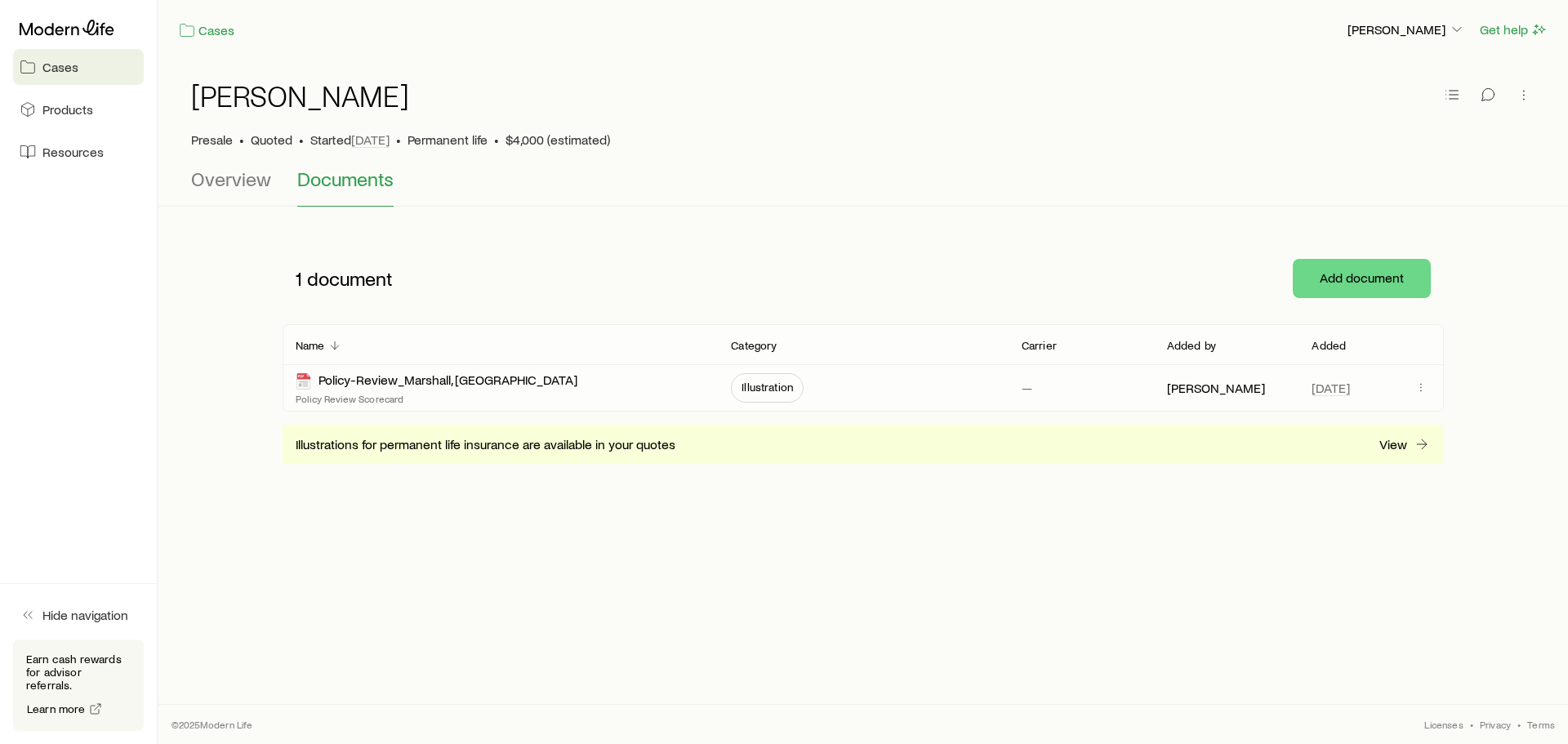
click at [766, 388] on span "Illustration" at bounding box center [767, 387] width 52 height 13
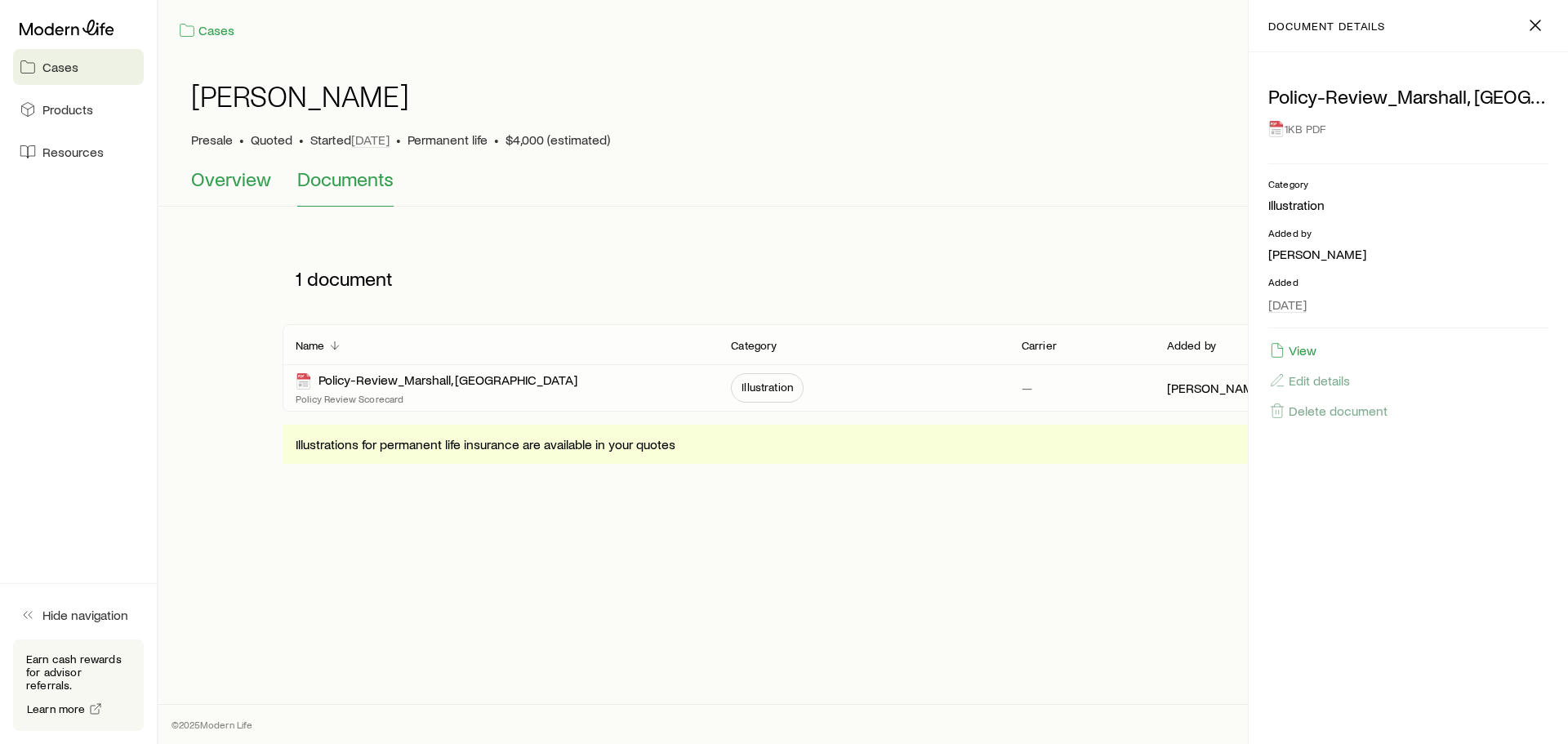
click at [231, 182] on span "Overview" at bounding box center [230, 179] width 80 height 23
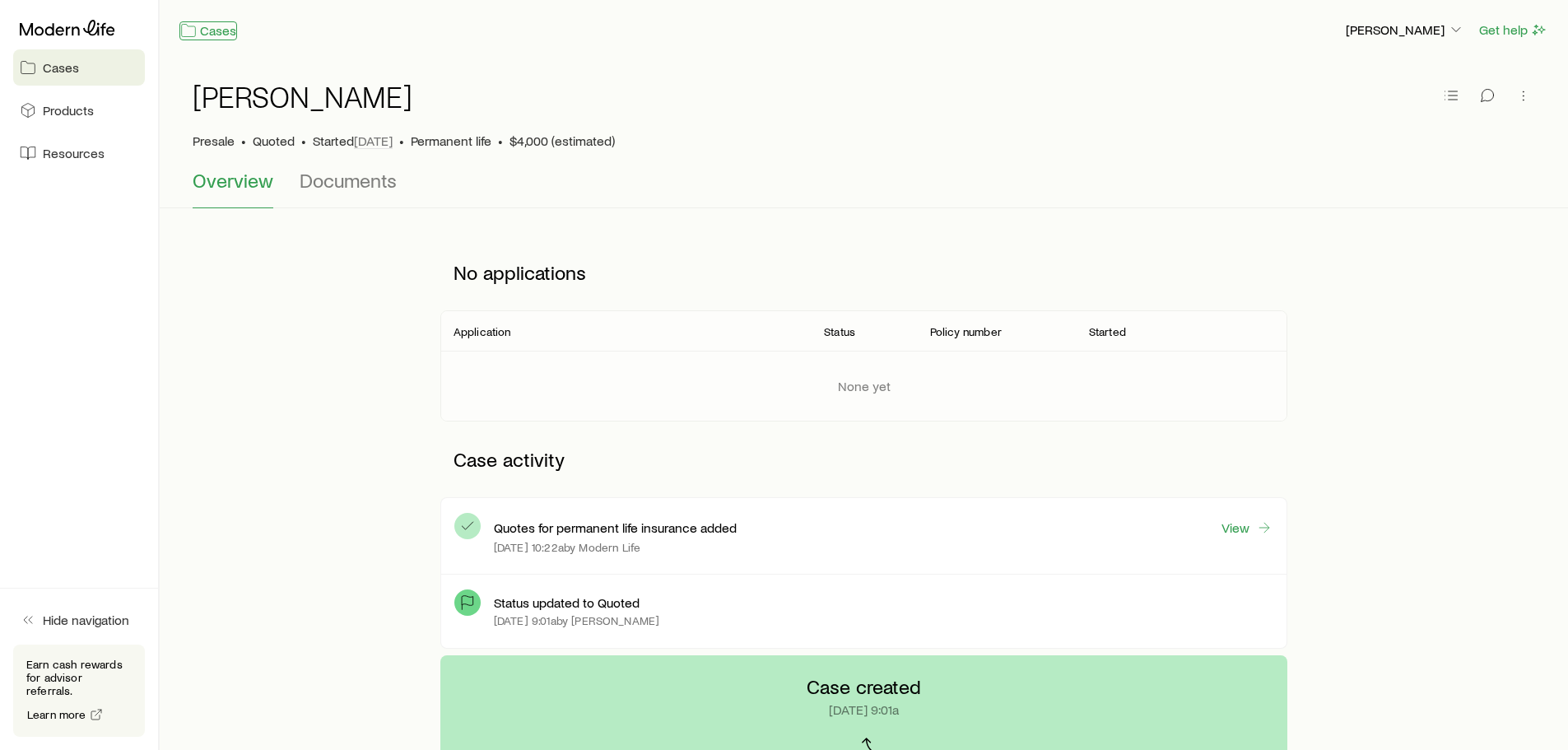
click at [217, 30] on link "Cases" at bounding box center [208, 30] width 57 height 19
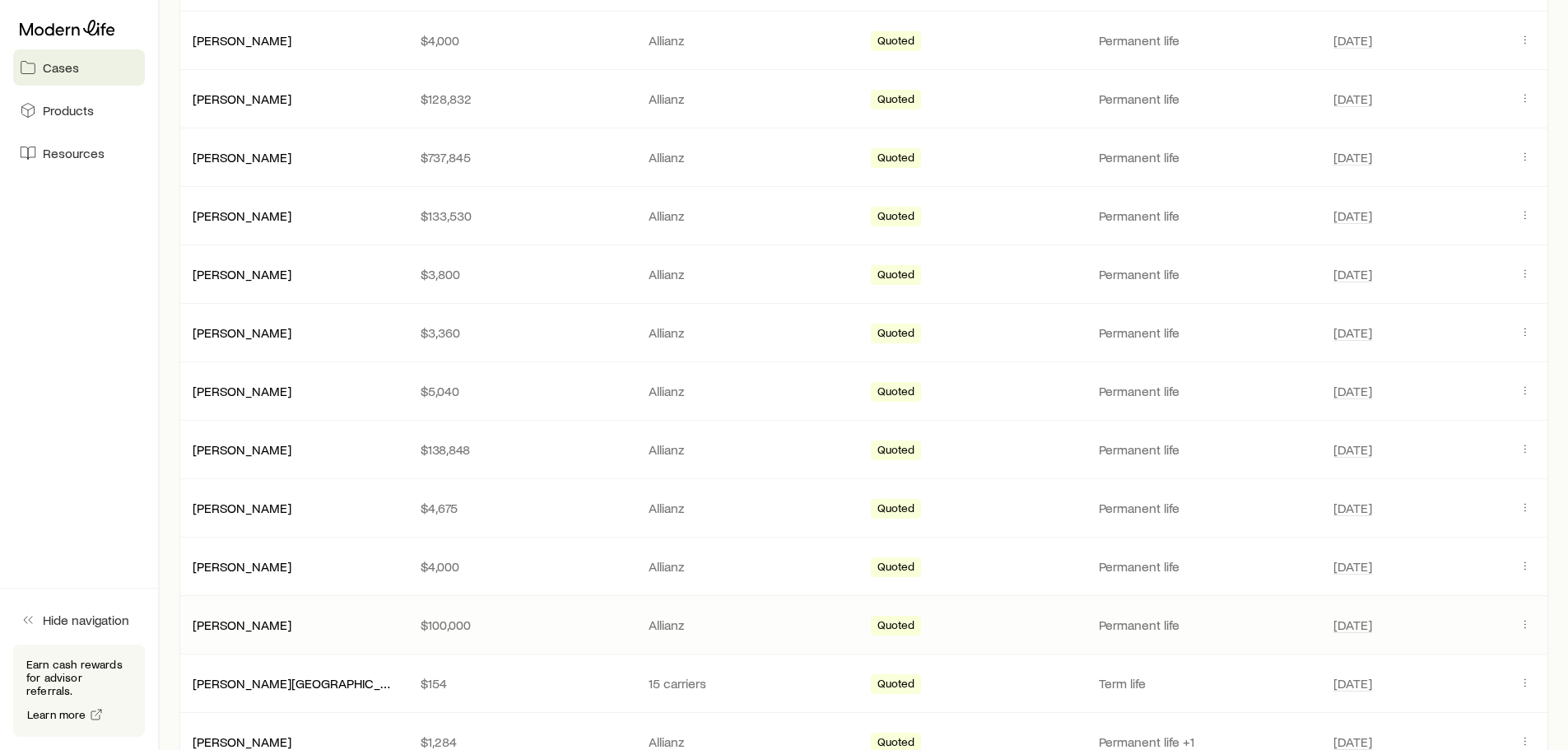
scroll to position [494, 0]
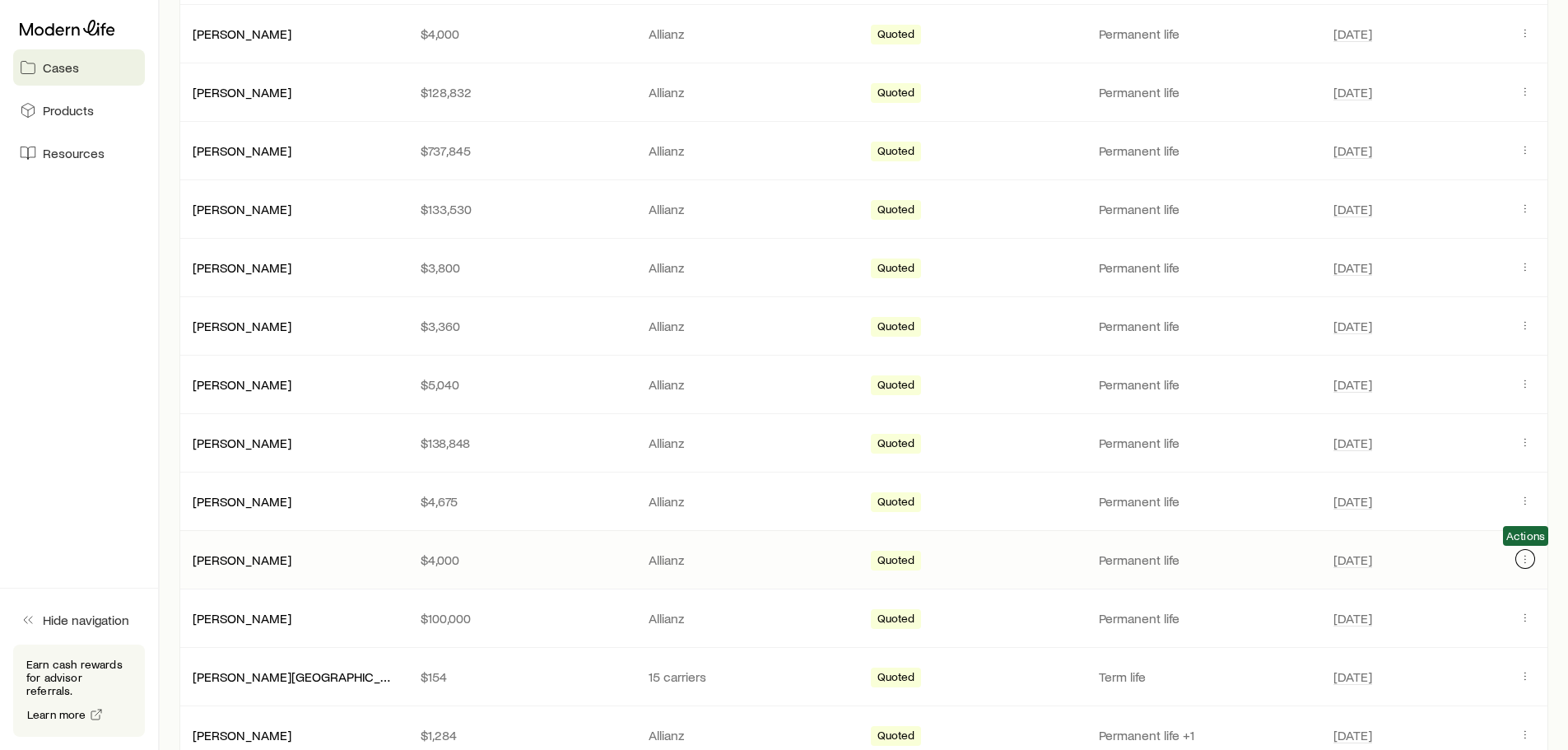
click at [1525, 561] on icon "Client cases" at bounding box center [1525, 559] width 13 height 13
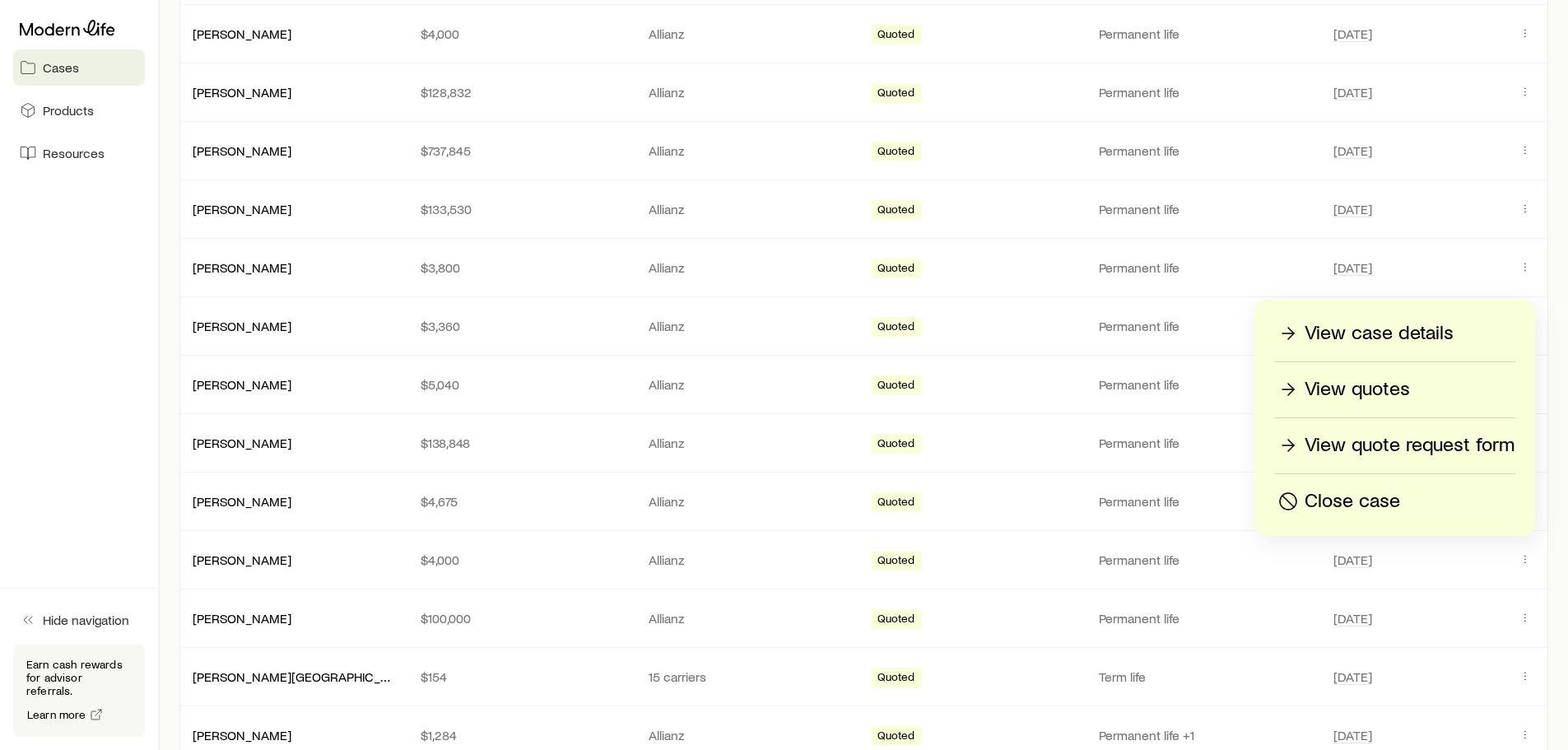
click at [1364, 386] on p "View quotes" at bounding box center [1357, 390] width 105 height 26
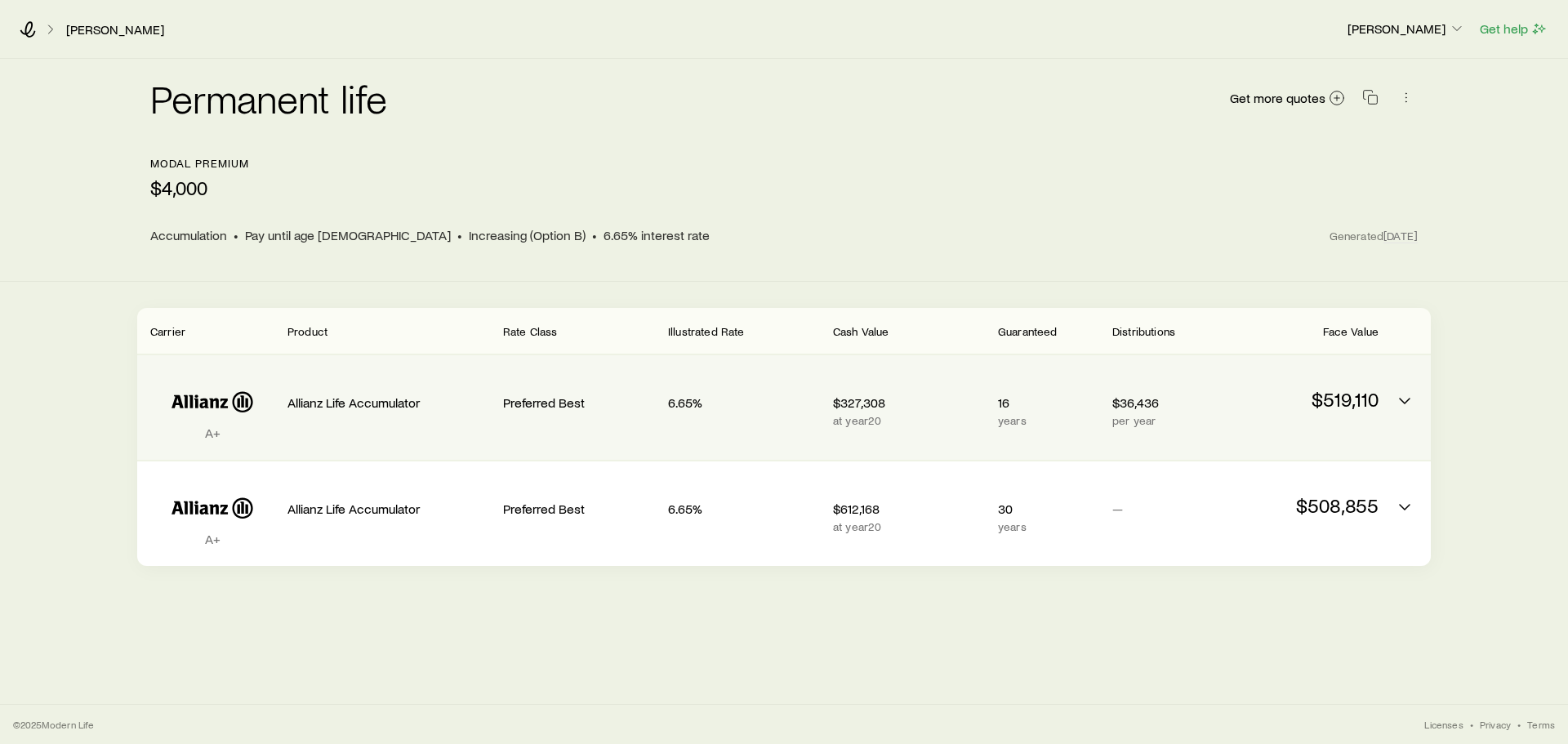
click at [1357, 400] on p "$519,110" at bounding box center [1303, 399] width 152 height 23
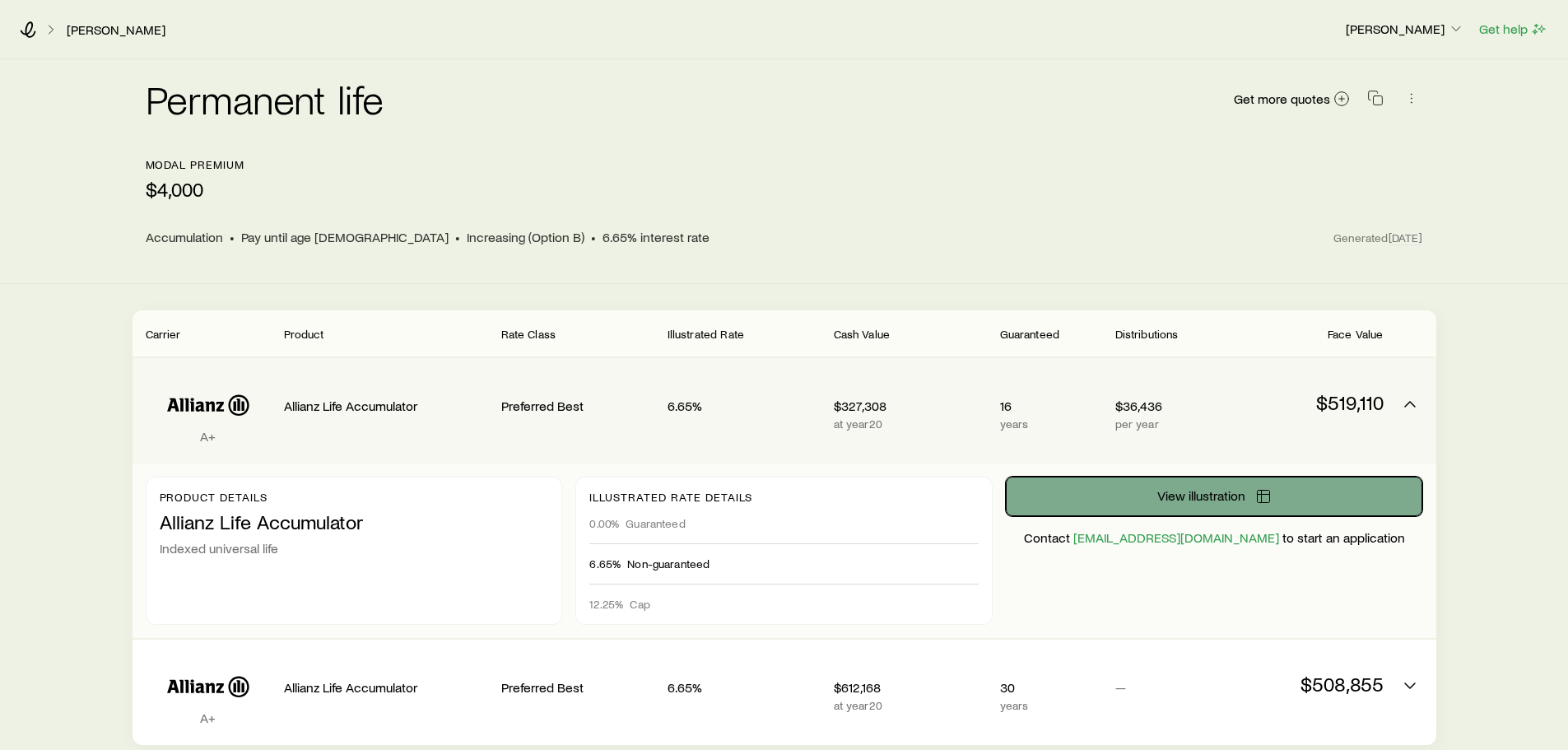
click at [1207, 497] on span "View illustration" at bounding box center [1202, 496] width 88 height 13
click at [1244, 493] on span "View illustration" at bounding box center [1202, 496] width 88 height 13
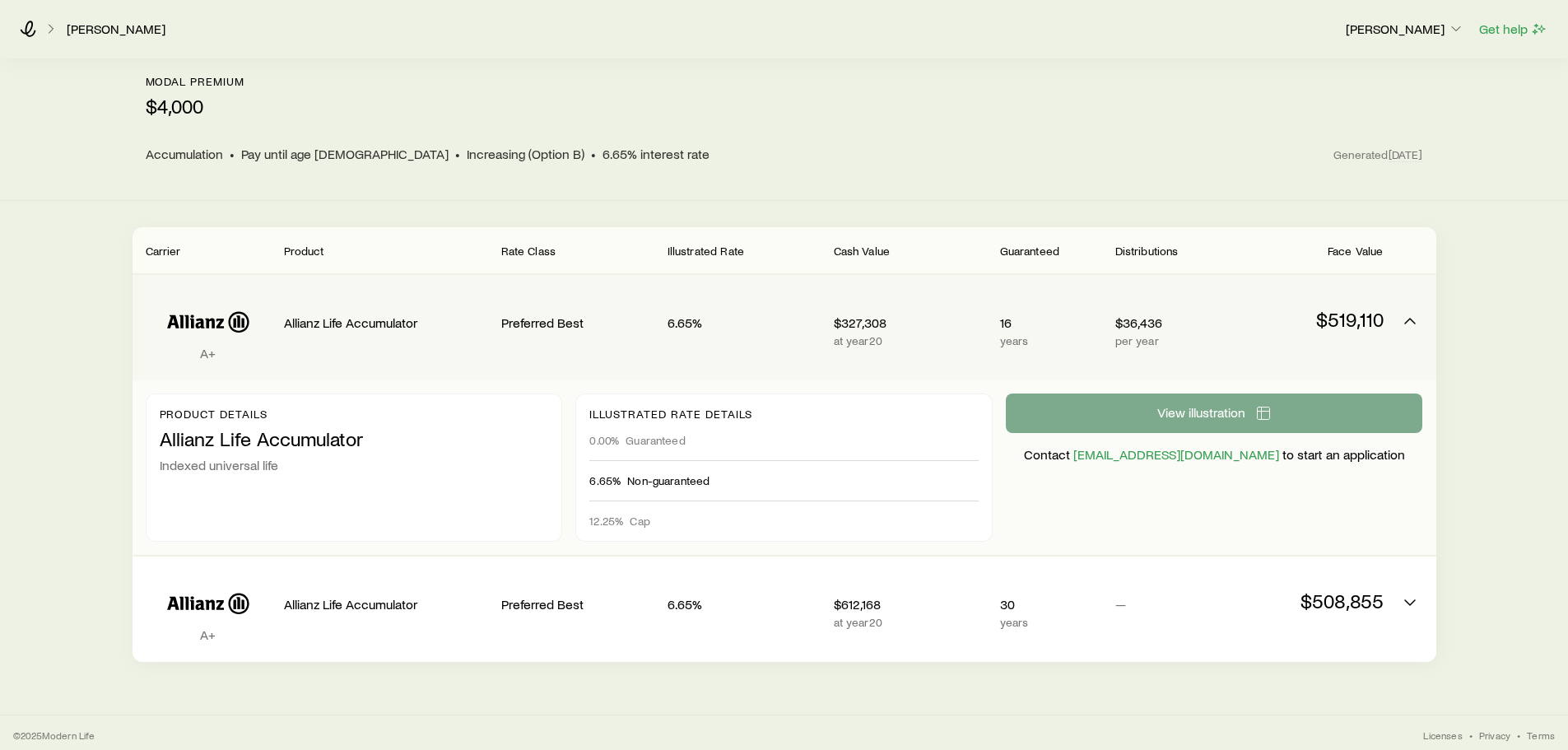
scroll to position [88, 0]
